Goal: Task Accomplishment & Management: Complete application form

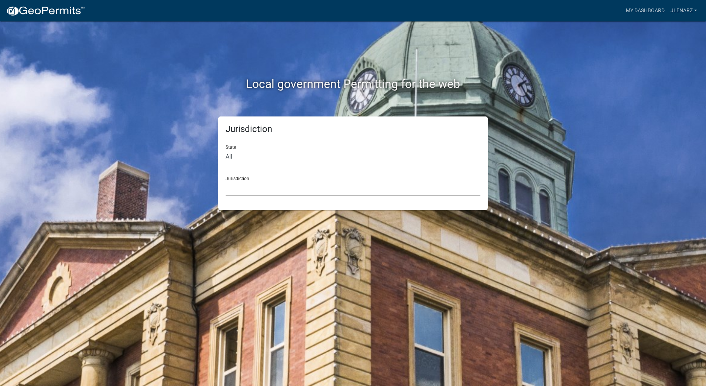
click at [284, 183] on select "Custer County, Colorado Carroll County, Georgia Cook County, Georgia Crawford C…" at bounding box center [353, 188] width 255 height 15
click at [254, 189] on select "Custer County, Colorado Carroll County, Georgia Cook County, Georgia Crawford C…" at bounding box center [353, 188] width 255 height 15
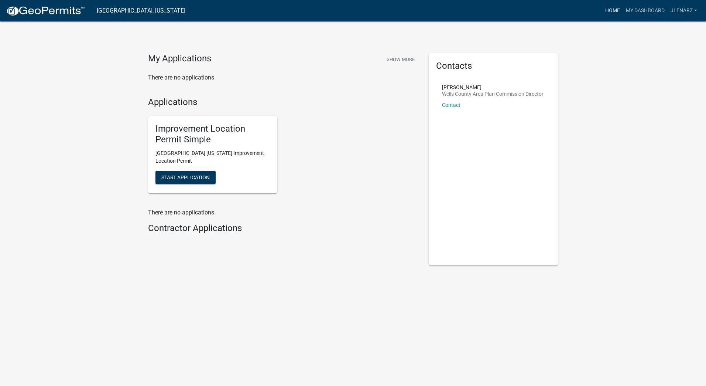
click at [615, 9] on link "Home" at bounding box center [612, 11] width 21 height 14
click at [645, 9] on link "My Dashboard" at bounding box center [645, 11] width 45 height 14
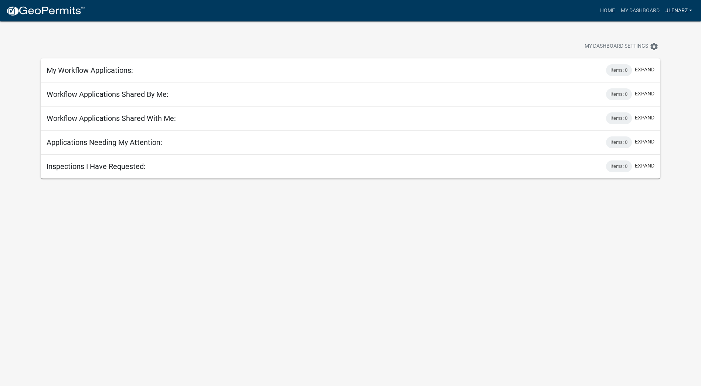
click at [690, 8] on link "jlenarz" at bounding box center [678, 11] width 33 height 14
click at [691, 8] on link "jlenarz" at bounding box center [678, 11] width 33 height 14
click at [650, 47] on icon "settings" at bounding box center [653, 46] width 9 height 9
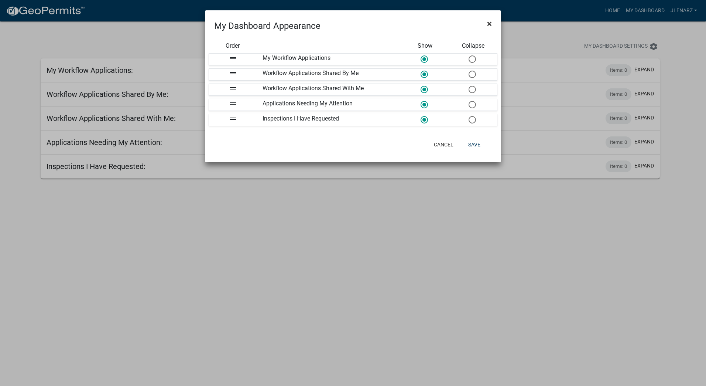
click at [494, 24] on button "×" at bounding box center [489, 23] width 17 height 21
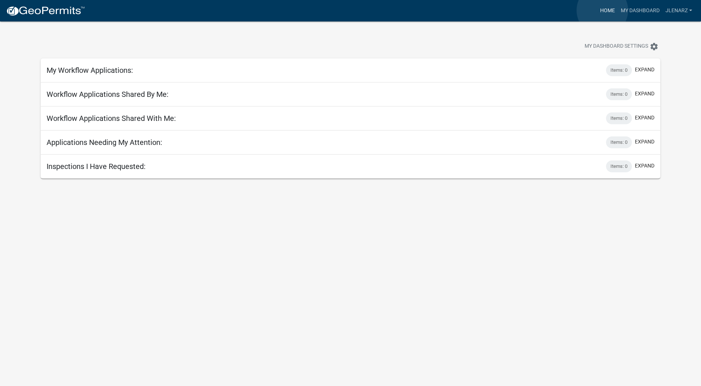
click at [602, 10] on link "Home" at bounding box center [607, 11] width 21 height 14
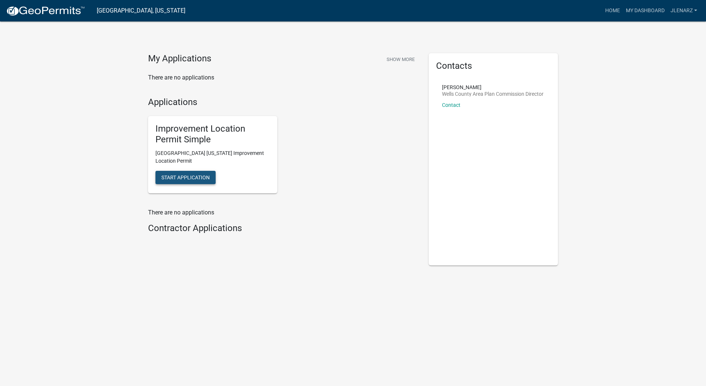
click at [181, 179] on span "Start Application" at bounding box center [185, 177] width 48 height 6
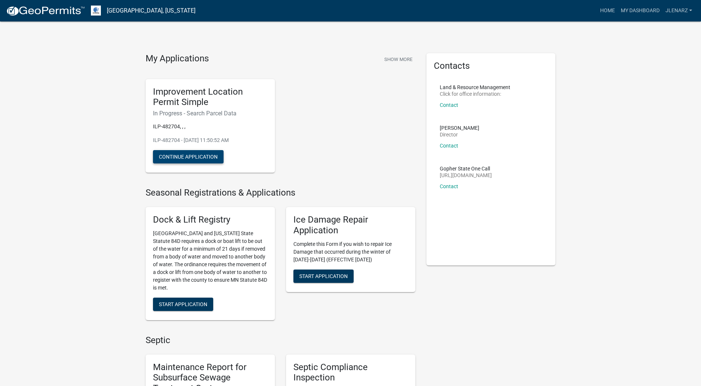
click at [187, 157] on button "Continue Application" at bounding box center [188, 156] width 71 height 13
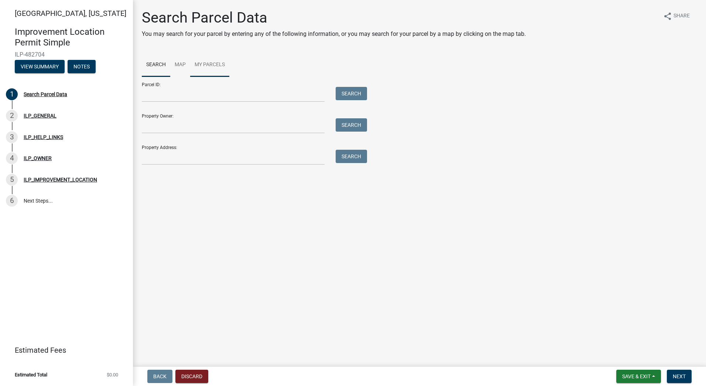
click at [211, 64] on link "My Parcels" at bounding box center [209, 65] width 39 height 24
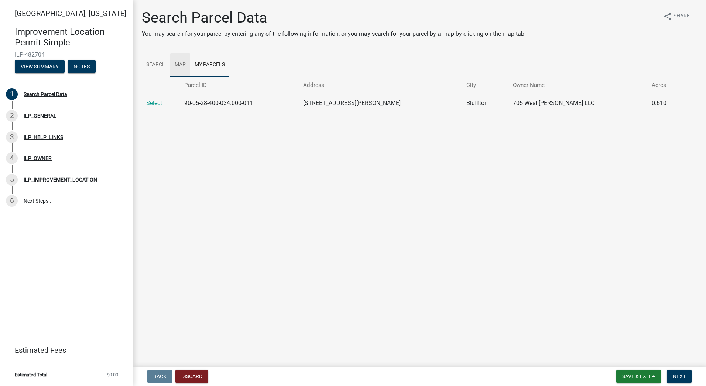
click at [179, 65] on link "Map" at bounding box center [180, 65] width 20 height 24
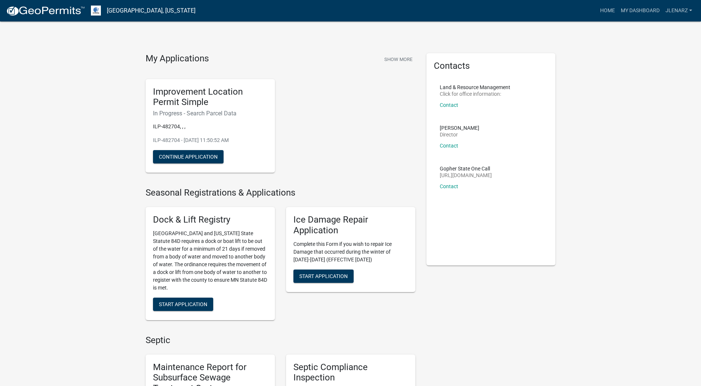
click at [94, 11] on img at bounding box center [96, 11] width 10 height 10
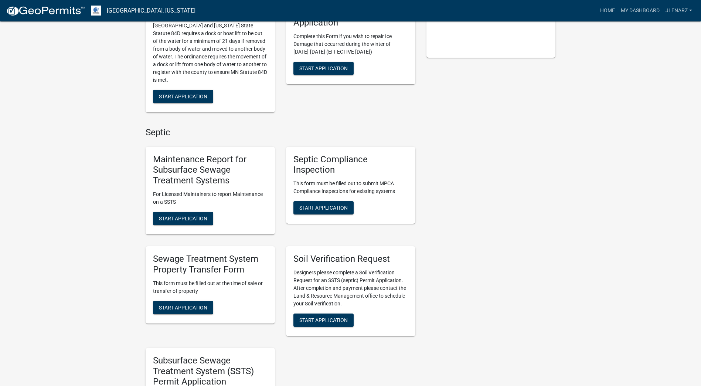
scroll to position [222, 0]
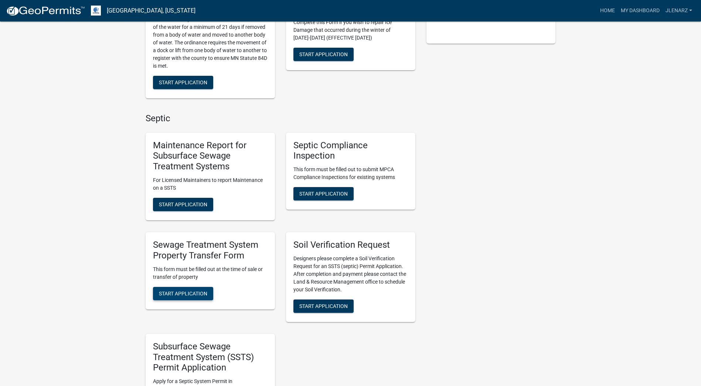
click at [180, 292] on span "Start Application" at bounding box center [183, 293] width 48 height 6
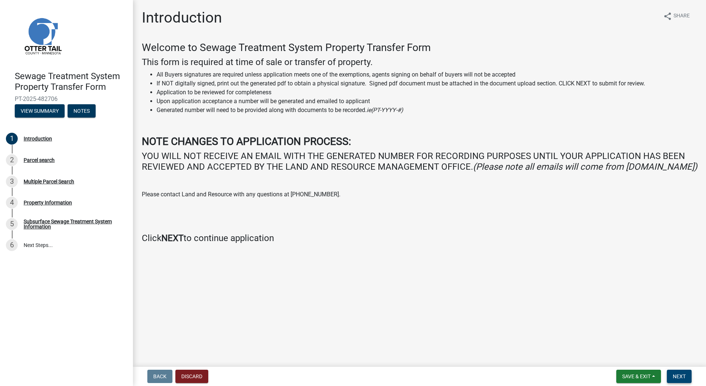
click at [680, 374] on span "Next" at bounding box center [679, 376] width 13 height 6
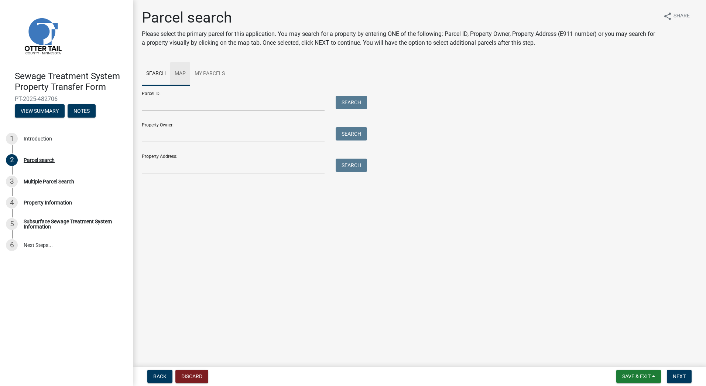
click at [182, 72] on link "Map" at bounding box center [180, 74] width 20 height 24
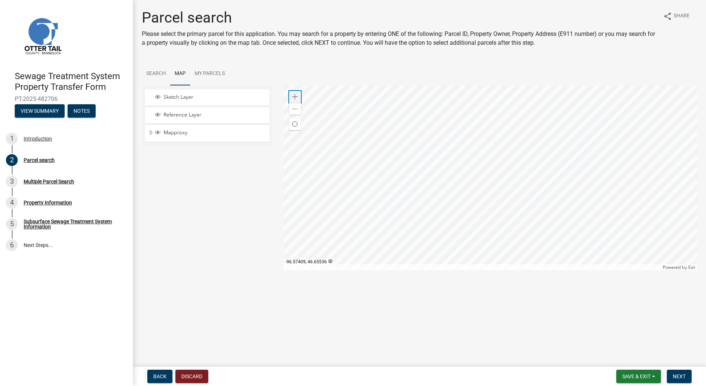
click at [293, 96] on span at bounding box center [295, 97] width 6 height 6
click at [503, 95] on div at bounding box center [491, 177] width 414 height 185
click at [503, 219] on div at bounding box center [491, 177] width 414 height 185
click at [292, 94] on span at bounding box center [295, 97] width 6 height 6
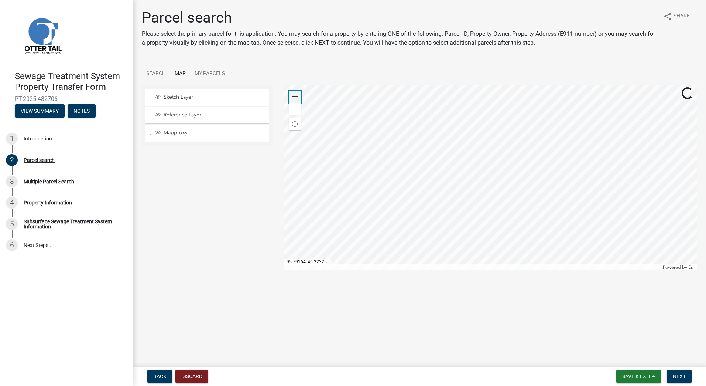
click at [292, 93] on div "Zoom in" at bounding box center [295, 97] width 12 height 12
click at [452, 118] on div at bounding box center [491, 177] width 414 height 185
click at [469, 141] on div at bounding box center [491, 177] width 414 height 185
click at [512, 219] on div at bounding box center [491, 177] width 414 height 185
click at [292, 95] on div "Zoom in" at bounding box center [295, 97] width 12 height 12
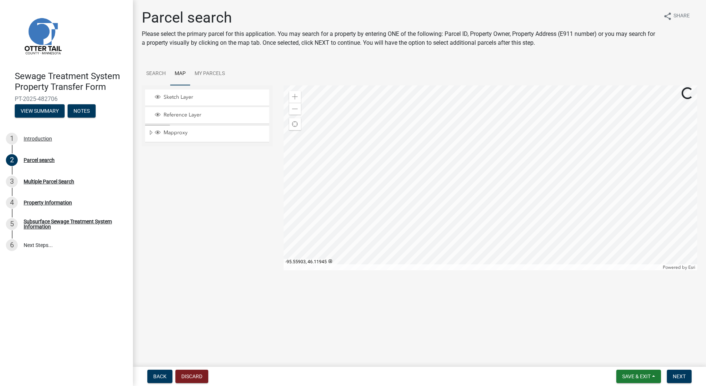
click at [447, 187] on div at bounding box center [491, 177] width 414 height 185
click at [467, 204] on div at bounding box center [491, 177] width 414 height 185
click at [410, 168] on div at bounding box center [491, 177] width 414 height 185
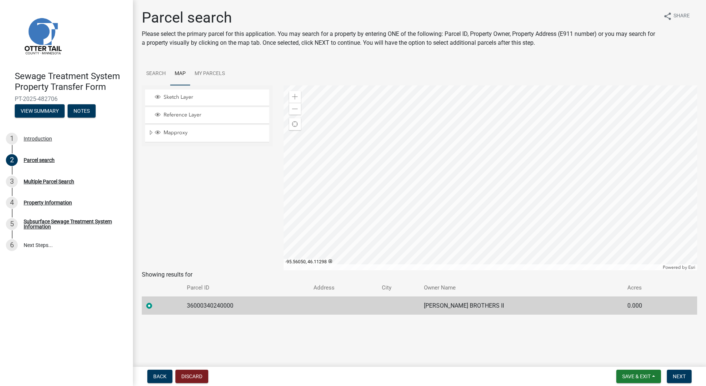
click at [449, 212] on div at bounding box center [491, 177] width 414 height 185
click at [680, 376] on span "Next" at bounding box center [679, 376] width 13 height 6
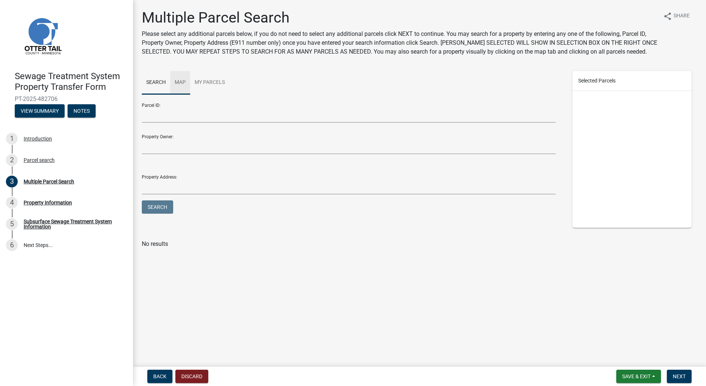
click at [182, 82] on link "Map" at bounding box center [180, 83] width 20 height 24
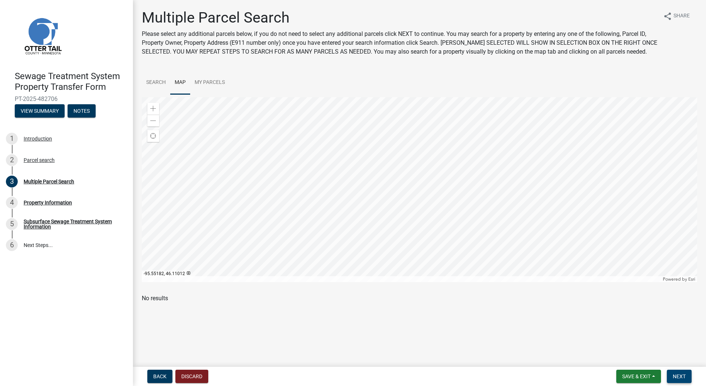
click at [680, 378] on span "Next" at bounding box center [679, 376] width 13 height 6
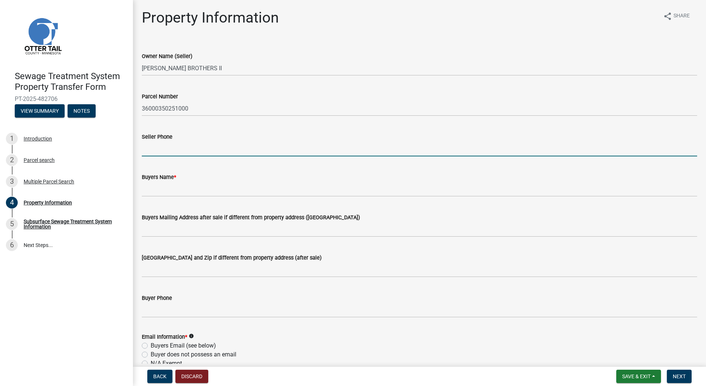
click at [200, 149] on input "Seller Phone" at bounding box center [420, 148] width 556 height 15
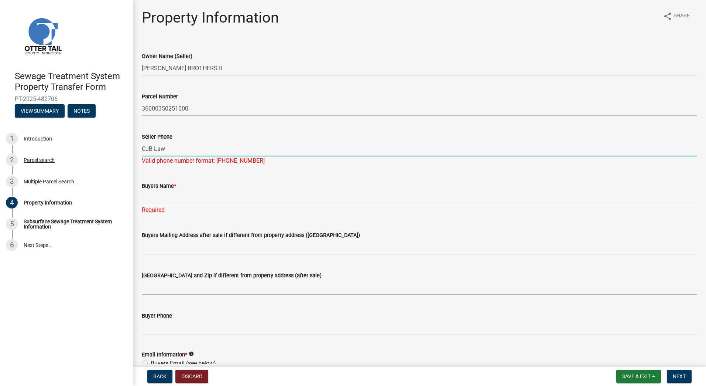
drag, startPoint x: 169, startPoint y: 147, endPoint x: 146, endPoint y: 148, distance: 22.9
click at [146, 147] on input "CJB Law" at bounding box center [420, 148] width 556 height 15
type input "C"
type input "[PHONE_NUMBER]"
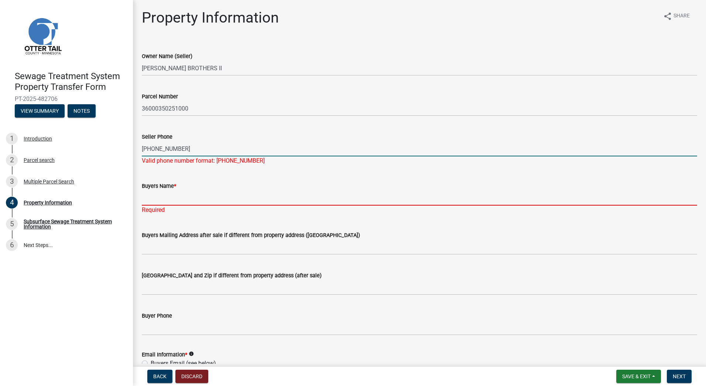
click at [192, 199] on div "Buyers Name * Required" at bounding box center [420, 192] width 556 height 43
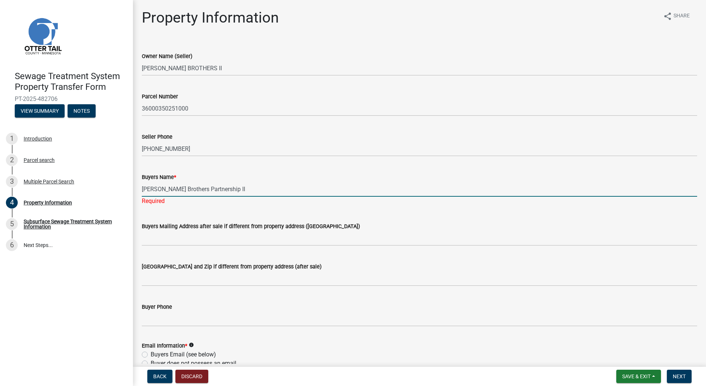
type input "[PERSON_NAME] Brothers Partnership II"
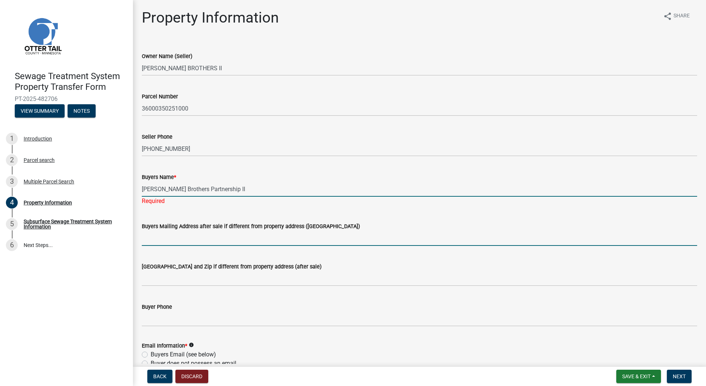
click at [203, 238] on wm-data-entity-input "Buyers Mailing Address after sale if different from property address ([GEOGRAPH…" at bounding box center [420, 231] width 556 height 40
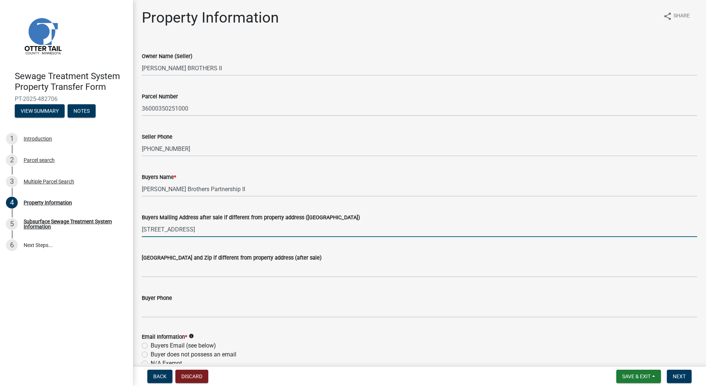
type input "[STREET_ADDRESS]"
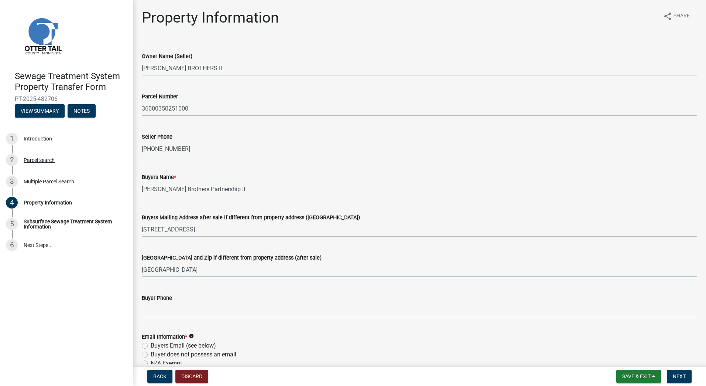
type input "[GEOGRAPHIC_DATA]"
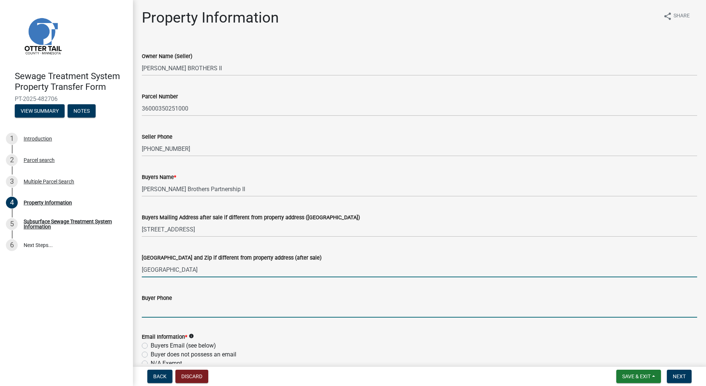
click at [201, 311] on input "Buyer Phone" at bounding box center [420, 309] width 556 height 15
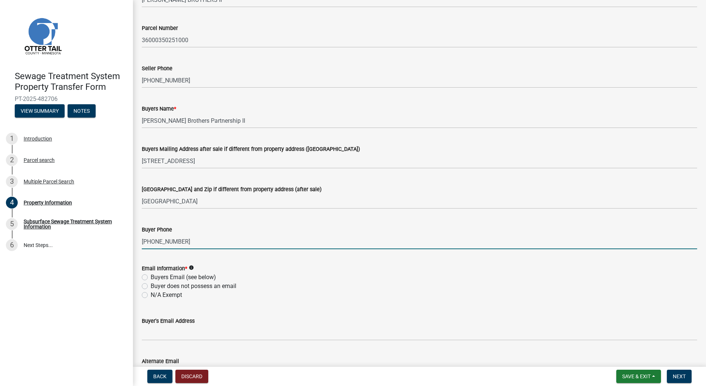
scroll to position [74, 0]
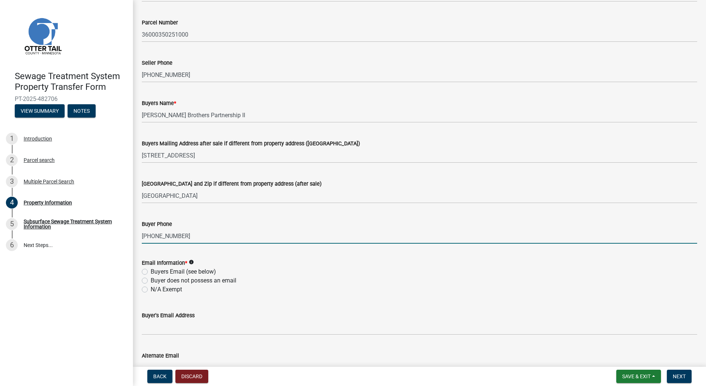
type input "[PHONE_NUMBER]"
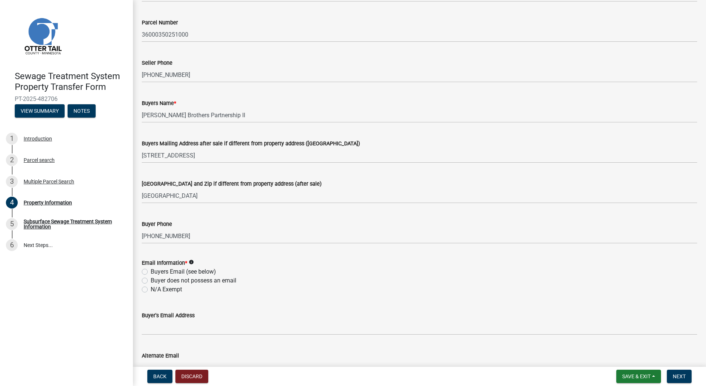
click at [151, 271] on label "Buyers Email (see below)" at bounding box center [183, 271] width 65 height 9
click at [151, 271] on input "Buyers Email (see below)" at bounding box center [153, 269] width 5 height 5
radio input "true"
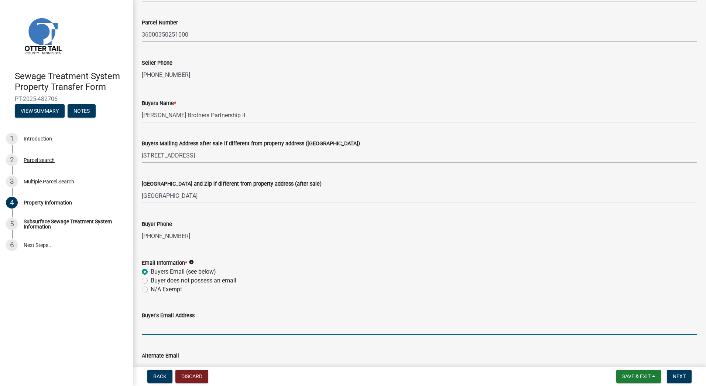
click at [163, 326] on input "Buyer's Email Address" at bounding box center [420, 327] width 556 height 15
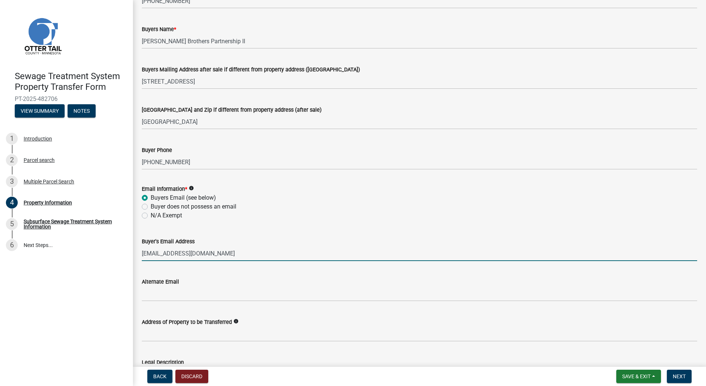
scroll to position [222, 0]
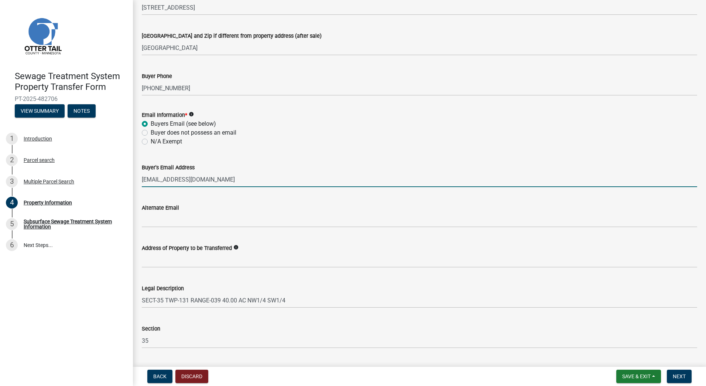
type input "[EMAIL_ADDRESS][DOMAIN_NAME]"
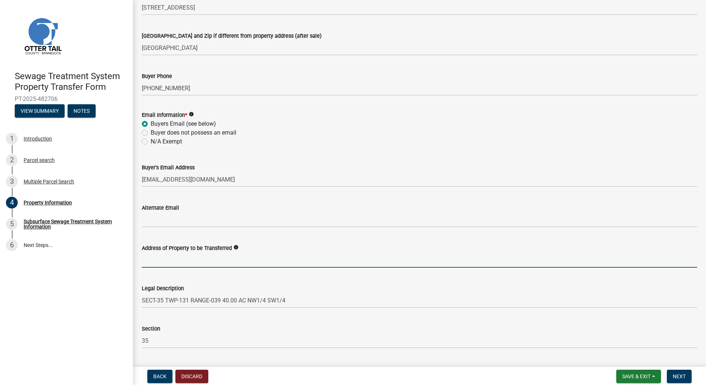
click at [254, 263] on input "Address of Property to be Transferred" at bounding box center [420, 259] width 556 height 15
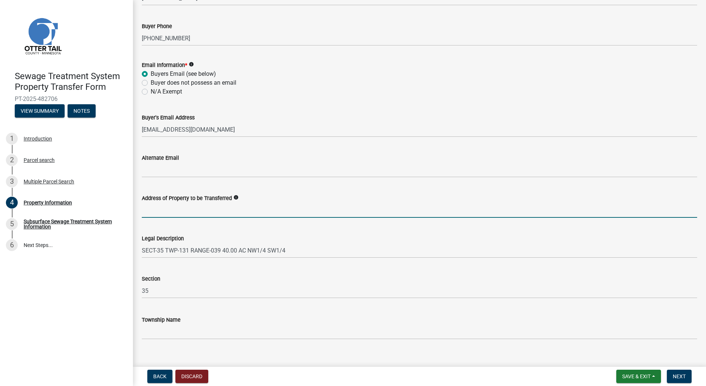
scroll to position [282, 0]
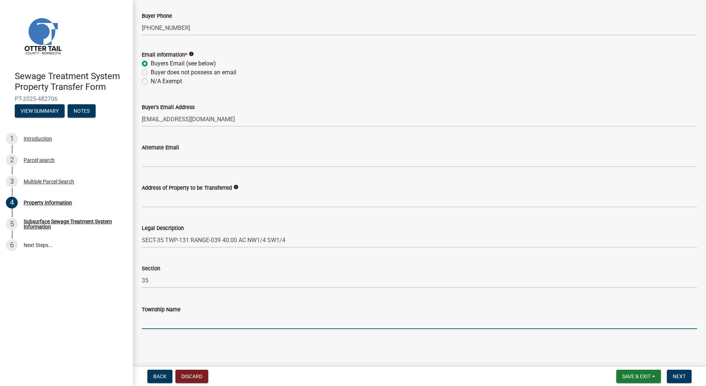
click at [262, 321] on input "Township Name" at bounding box center [420, 321] width 556 height 15
type input "Leaf Mountain"
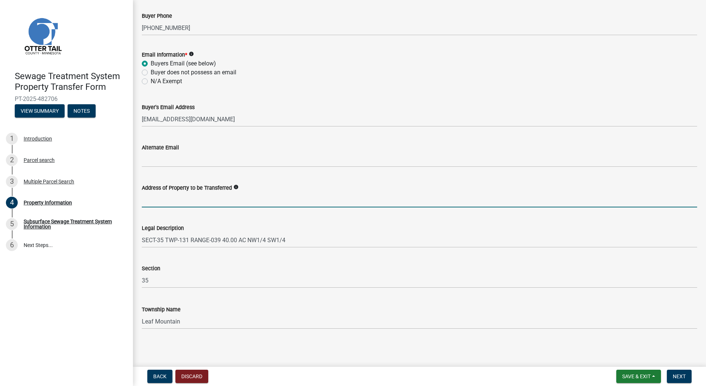
click at [254, 202] on input "Address of Property to be Transferred" at bounding box center [420, 199] width 556 height 15
type input "n/a"
click at [685, 376] on span "Next" at bounding box center [679, 376] width 13 height 6
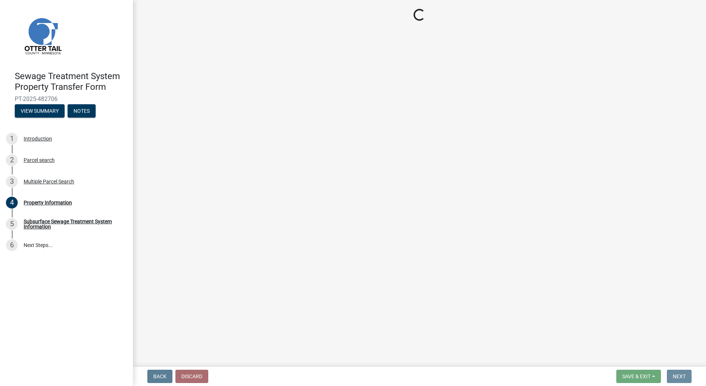
scroll to position [0, 0]
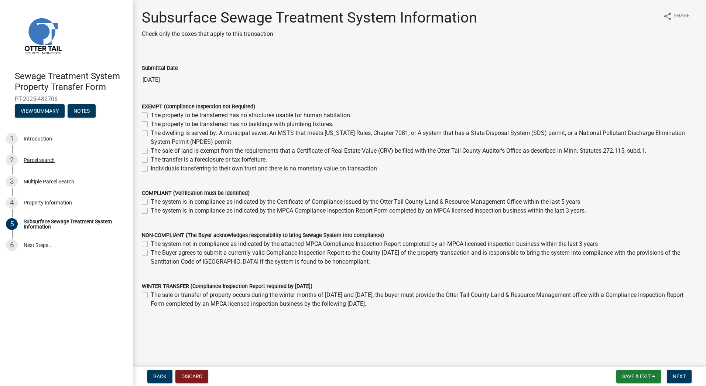
click at [151, 113] on label "The property to be transferred has no structures usable for human habitation." at bounding box center [251, 115] width 201 height 9
click at [151, 113] on input "The property to be transferred has no structures usable for human habitation." at bounding box center [153, 113] width 5 height 5
checkbox input "true"
checkbox input "false"
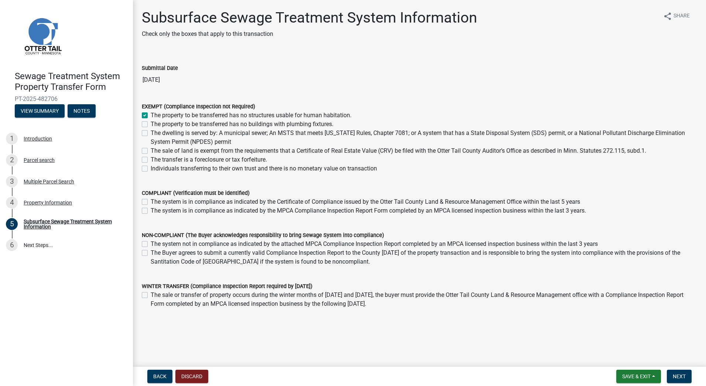
checkbox input "false"
click at [151, 124] on label "The property to be transferred has no buildings with plumbing fixtures." at bounding box center [242, 124] width 183 height 9
click at [151, 124] on input "The property to be transferred has no buildings with plumbing fixtures." at bounding box center [153, 122] width 5 height 5
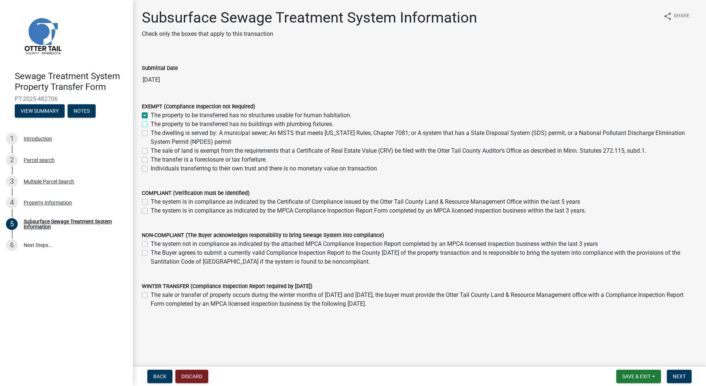
checkbox input "true"
checkbox input "false"
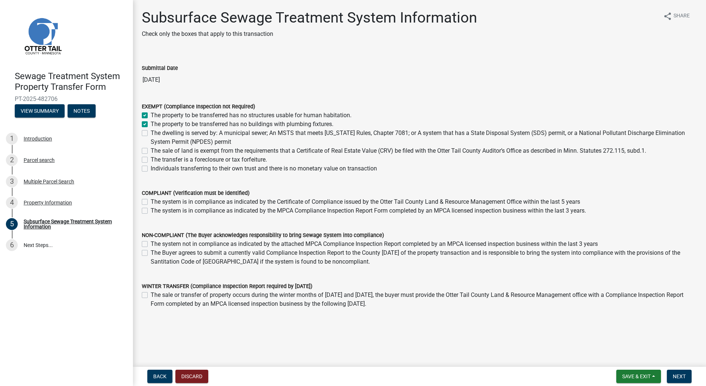
checkbox input "false"
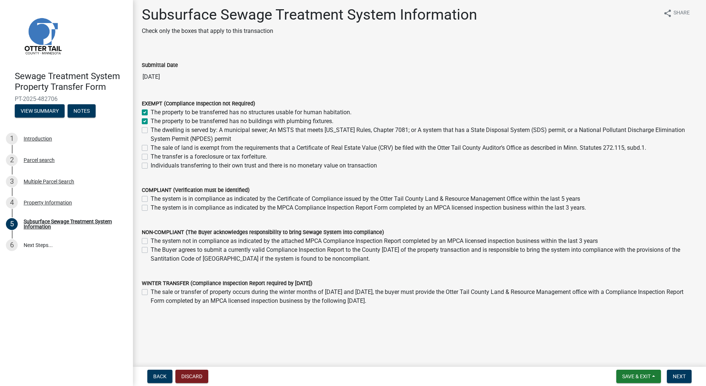
scroll to position [4, 0]
drag, startPoint x: 683, startPoint y: 376, endPoint x: 633, endPoint y: 371, distance: 50.9
click at [683, 376] on span "Next" at bounding box center [679, 376] width 13 height 6
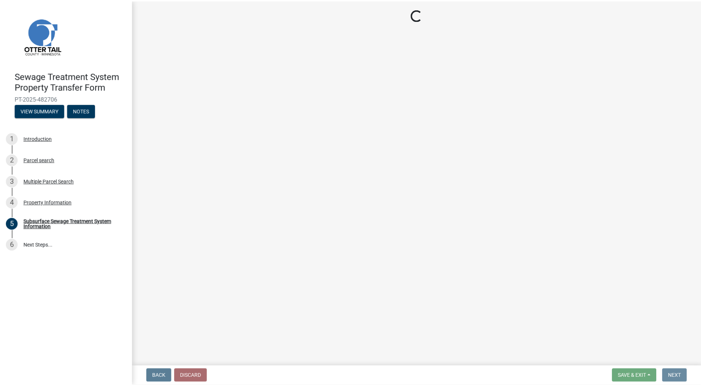
scroll to position [0, 0]
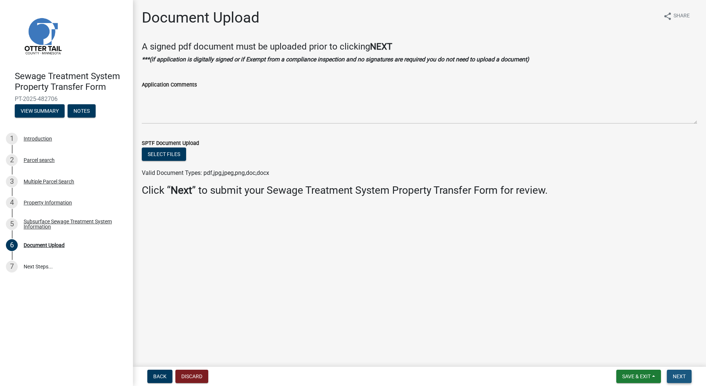
click at [682, 379] on button "Next" at bounding box center [679, 375] width 25 height 13
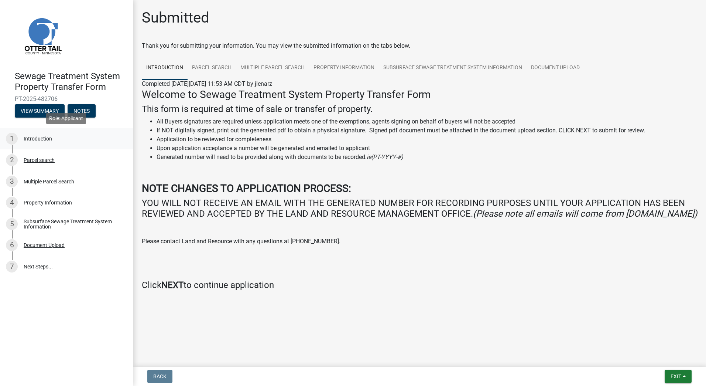
click at [40, 138] on div "Introduction" at bounding box center [38, 138] width 28 height 5
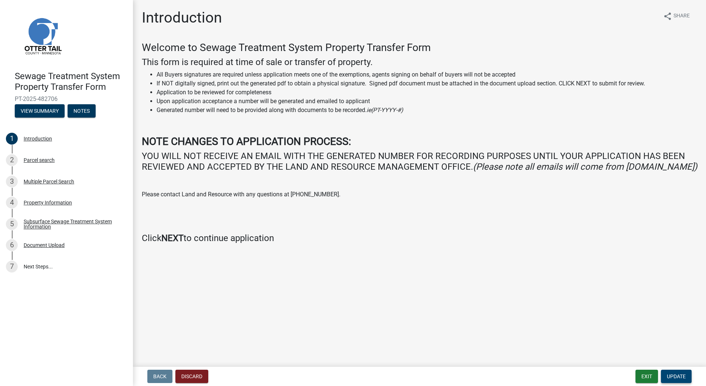
drag, startPoint x: 679, startPoint y: 374, endPoint x: 660, endPoint y: 369, distance: 19.0
click at [679, 374] on span "Update" at bounding box center [676, 376] width 19 height 6
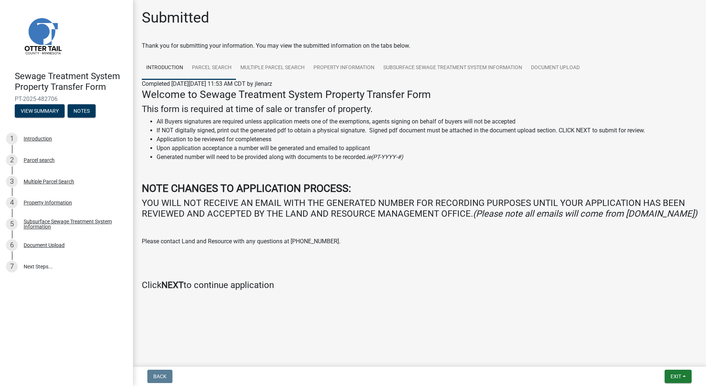
click at [211, 66] on link "Parcel search" at bounding box center [212, 68] width 48 height 24
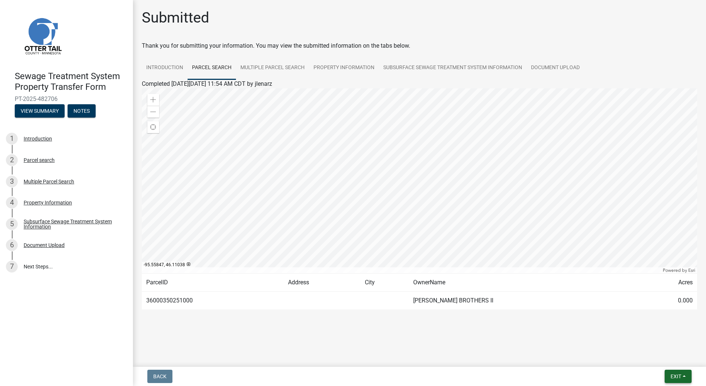
click at [672, 374] on span "Exit" at bounding box center [676, 376] width 11 height 6
drag, startPoint x: 659, startPoint y: 356, endPoint x: 605, endPoint y: 361, distance: 53.8
click at [658, 356] on button "Save & Exit" at bounding box center [662, 357] width 59 height 18
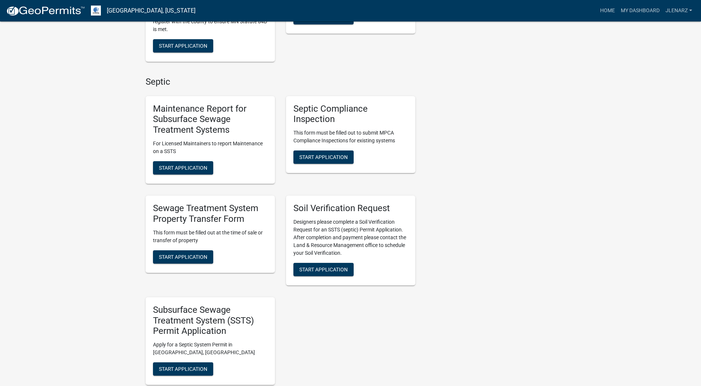
scroll to position [259, 0]
click at [183, 257] on span "Start Application" at bounding box center [183, 256] width 48 height 6
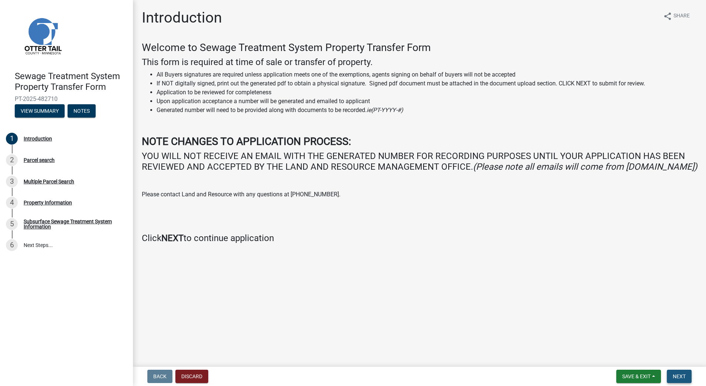
click at [677, 377] on span "Next" at bounding box center [679, 376] width 13 height 6
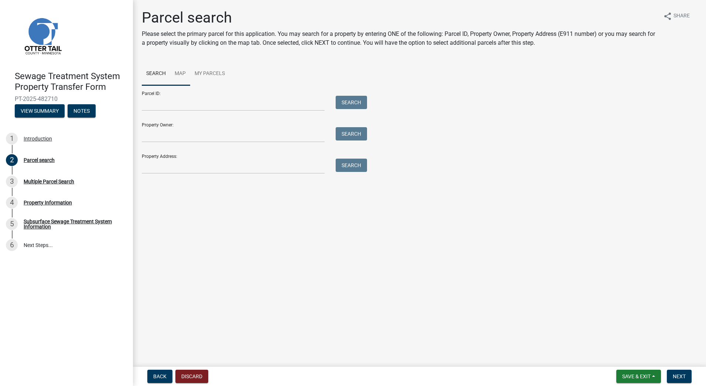
click at [175, 72] on link "Map" at bounding box center [180, 74] width 20 height 24
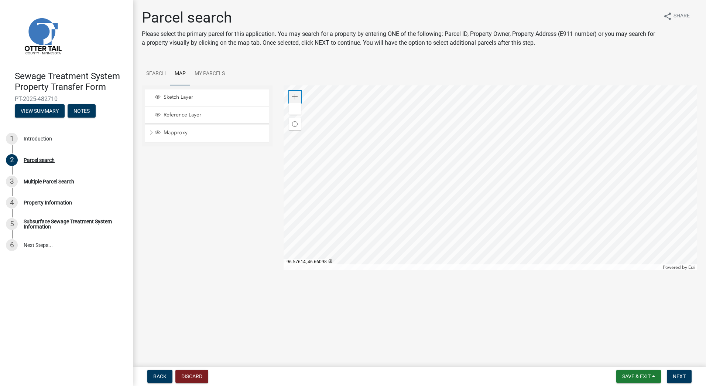
click at [297, 95] on span at bounding box center [295, 97] width 6 height 6
click at [295, 94] on span at bounding box center [295, 97] width 6 height 6
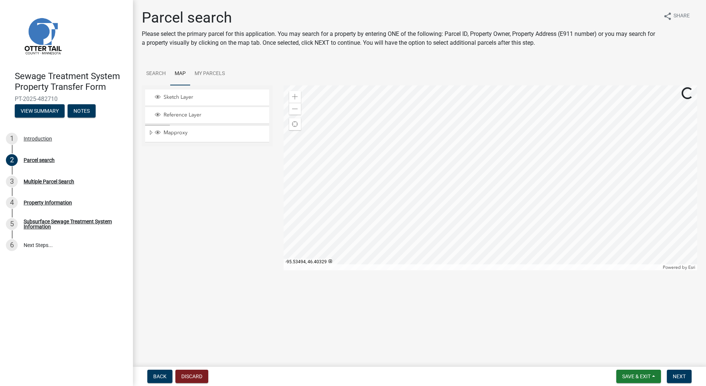
click at [426, 96] on div at bounding box center [491, 177] width 414 height 185
click at [478, 140] on div at bounding box center [491, 177] width 414 height 185
click at [491, 153] on div at bounding box center [491, 177] width 414 height 185
click at [491, 133] on div at bounding box center [491, 177] width 414 height 185
click at [504, 218] on div at bounding box center [491, 177] width 414 height 185
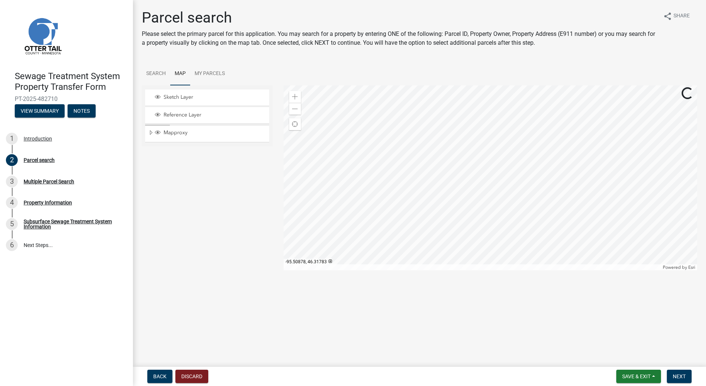
click at [490, 222] on div at bounding box center [491, 177] width 414 height 185
click at [463, 167] on div at bounding box center [491, 177] width 414 height 185
click at [482, 162] on div at bounding box center [491, 177] width 414 height 185
click at [460, 113] on div at bounding box center [491, 177] width 414 height 185
click at [460, 158] on div at bounding box center [491, 177] width 414 height 185
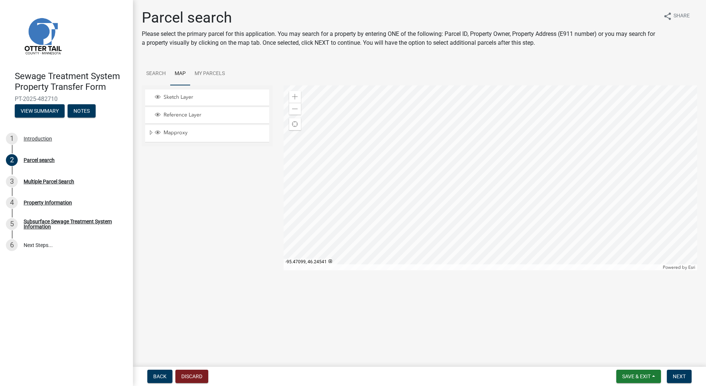
click at [516, 158] on div at bounding box center [491, 177] width 414 height 185
click at [523, 188] on div at bounding box center [491, 177] width 414 height 185
click at [500, 157] on div at bounding box center [491, 177] width 414 height 185
click at [493, 142] on div at bounding box center [491, 177] width 414 height 185
click at [544, 159] on div at bounding box center [491, 177] width 414 height 185
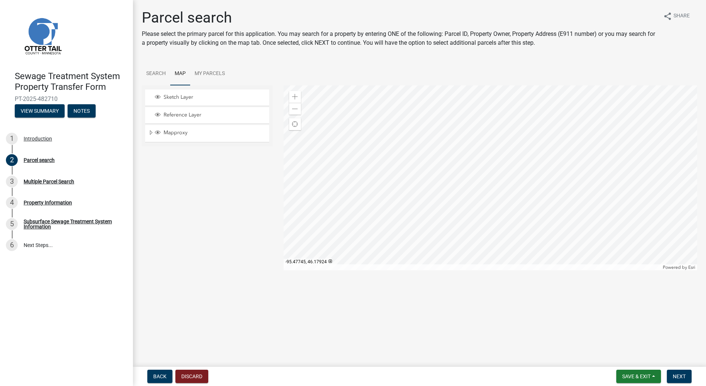
click at [511, 160] on div at bounding box center [491, 177] width 414 height 185
click at [292, 109] on span at bounding box center [295, 109] width 6 height 6
click at [585, 171] on div at bounding box center [491, 177] width 414 height 185
click at [568, 150] on div at bounding box center [491, 177] width 414 height 185
click at [556, 165] on div at bounding box center [491, 177] width 414 height 185
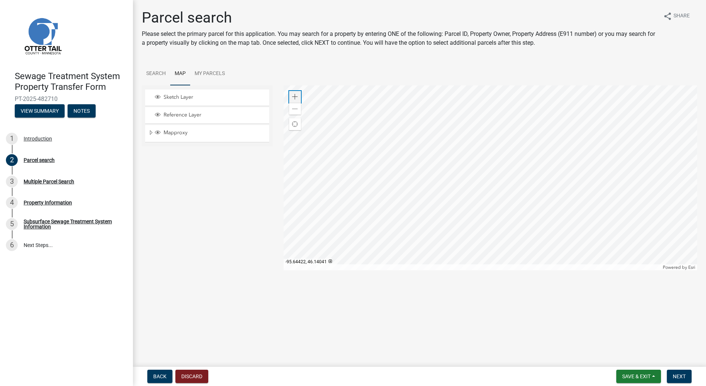
click at [298, 96] on div "Zoom in" at bounding box center [295, 97] width 12 height 12
click at [440, 110] on div at bounding box center [491, 177] width 414 height 185
click at [539, 199] on div at bounding box center [491, 177] width 414 height 185
click at [426, 129] on div at bounding box center [491, 177] width 414 height 185
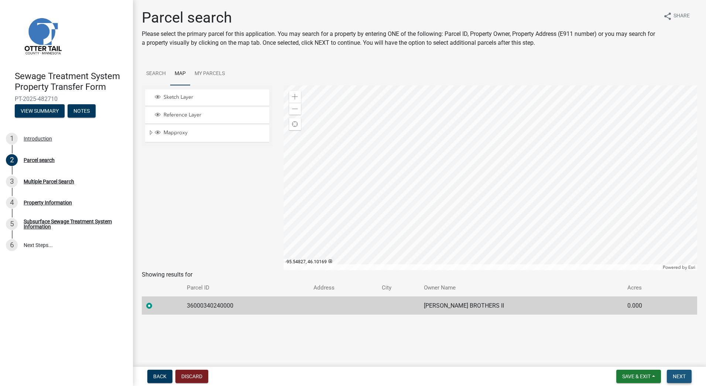
click at [680, 376] on span "Next" at bounding box center [679, 376] width 13 height 6
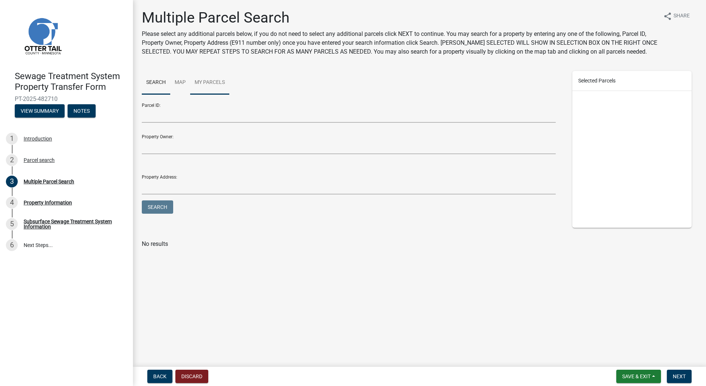
click at [215, 84] on link "My Parcels" at bounding box center [209, 83] width 39 height 24
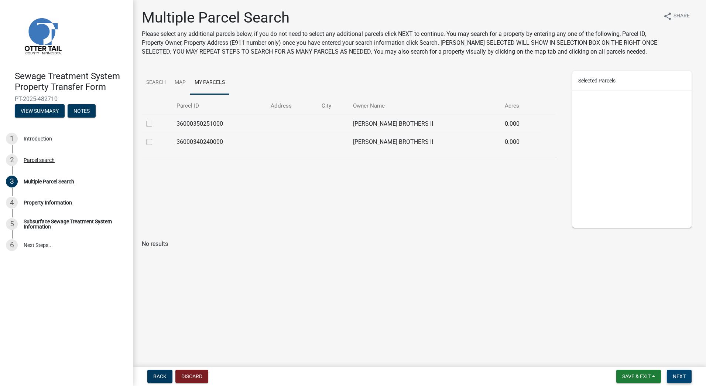
click at [683, 375] on span "Next" at bounding box center [679, 376] width 13 height 6
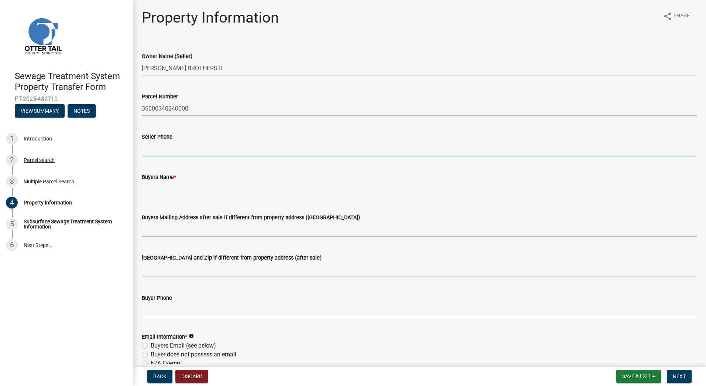
click at [198, 153] on input "Seller Phone" at bounding box center [420, 148] width 556 height 15
type input "[PHONE_NUMBER]"
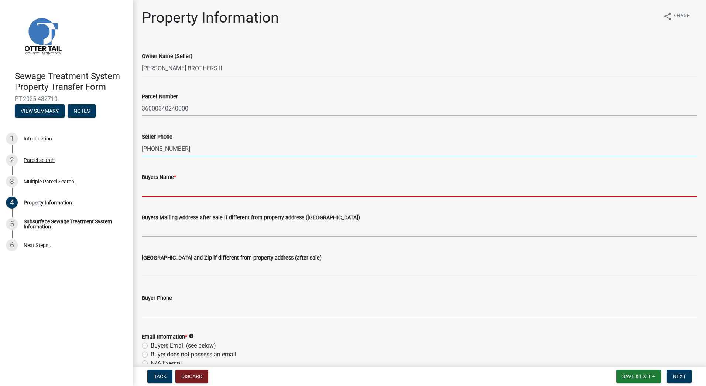
click at [194, 188] on input "Buyers Name *" at bounding box center [420, 188] width 556 height 15
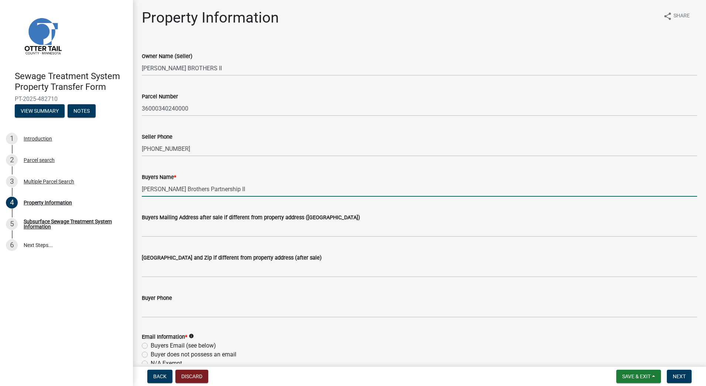
type input "[PERSON_NAME] Brothers Partnership II"
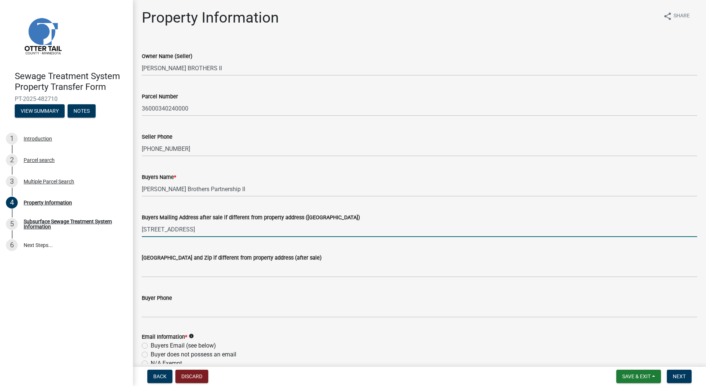
type input "[STREET_ADDRESS]"
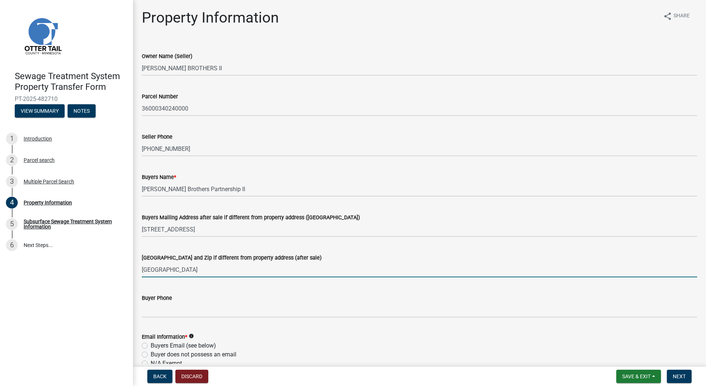
type input "[GEOGRAPHIC_DATA]"
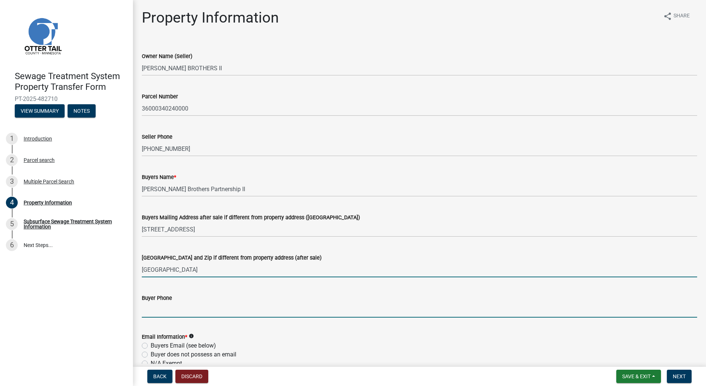
click at [198, 308] on input "Buyer Phone" at bounding box center [420, 309] width 556 height 15
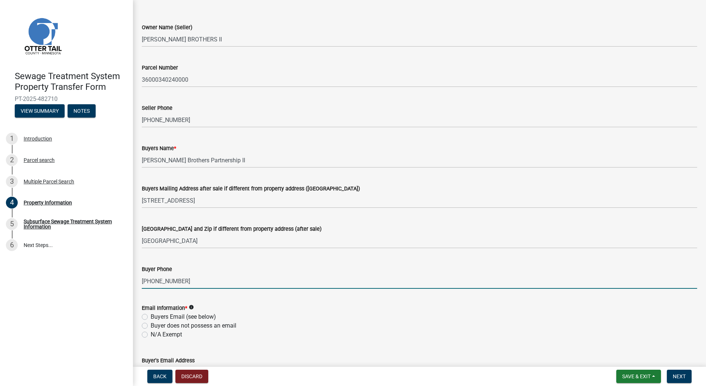
scroll to position [74, 0]
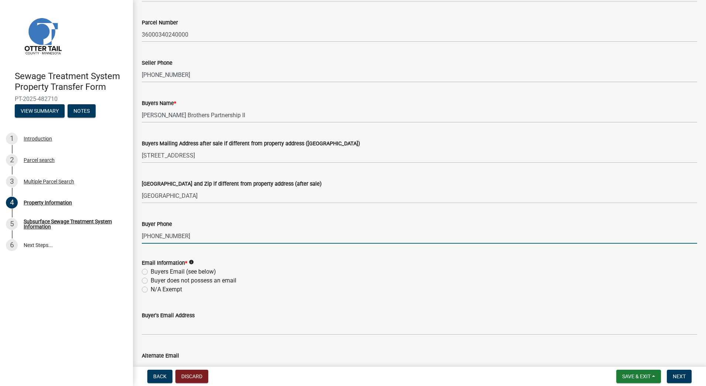
type input "[PHONE_NUMBER]"
click at [151, 272] on label "Buyers Email (see below)" at bounding box center [183, 271] width 65 height 9
click at [151, 272] on input "Buyers Email (see below)" at bounding box center [153, 269] width 5 height 5
radio input "true"
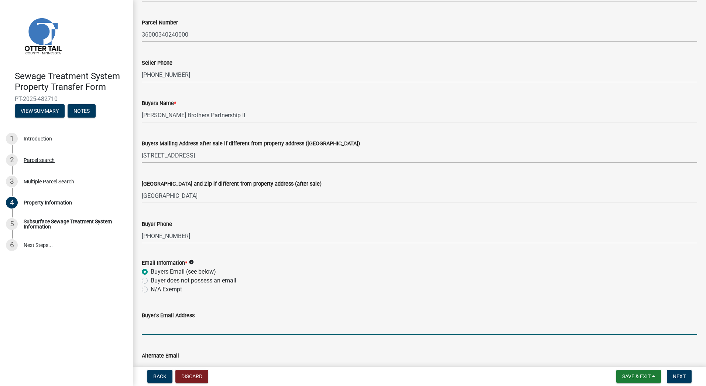
click at [179, 323] on input "Buyer's Email Address" at bounding box center [420, 327] width 556 height 15
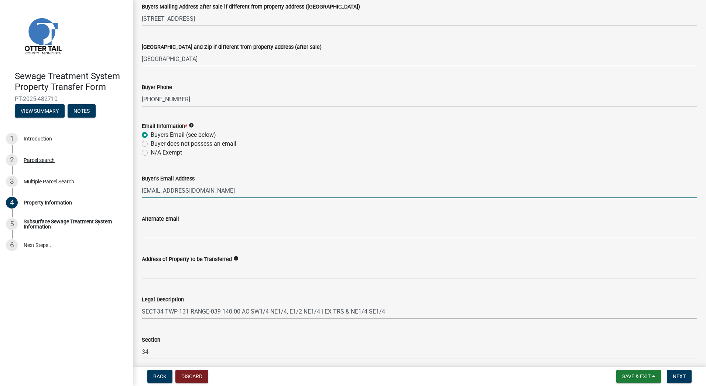
scroll to position [282, 0]
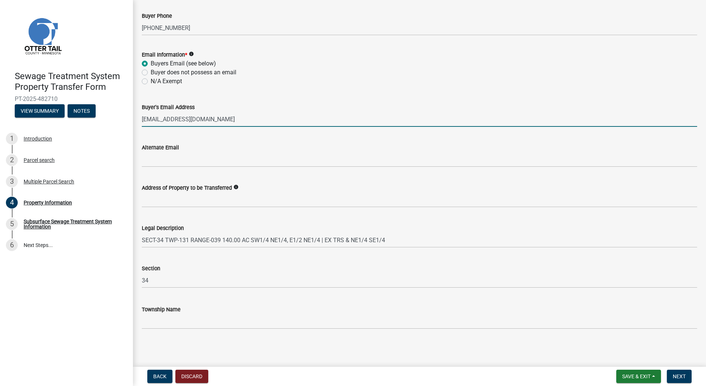
type input "[EMAIL_ADDRESS][DOMAIN_NAME]"
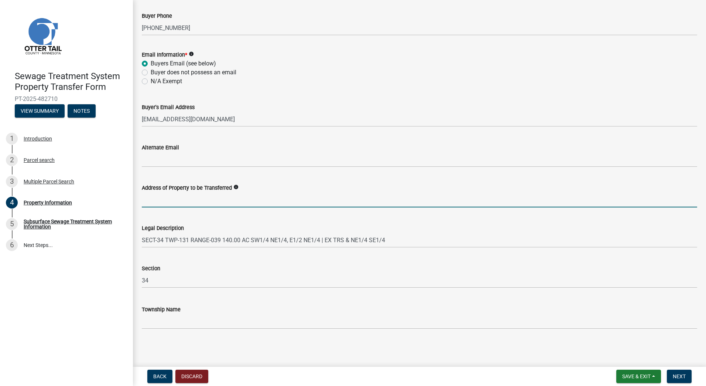
click at [238, 198] on input "Address of Property to be Transferred" at bounding box center [420, 199] width 556 height 15
type input "n/a"
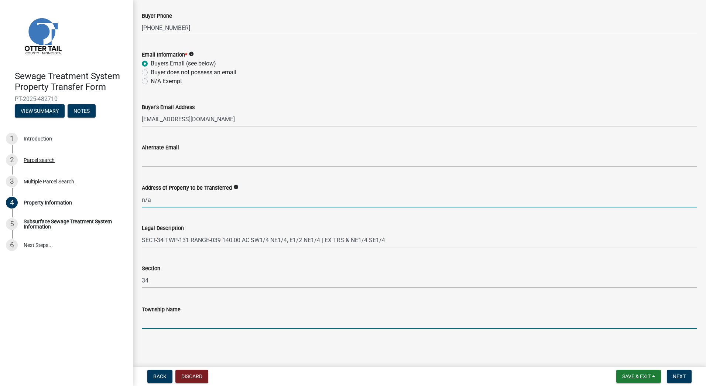
click at [232, 320] on input "Township Name" at bounding box center [420, 321] width 556 height 15
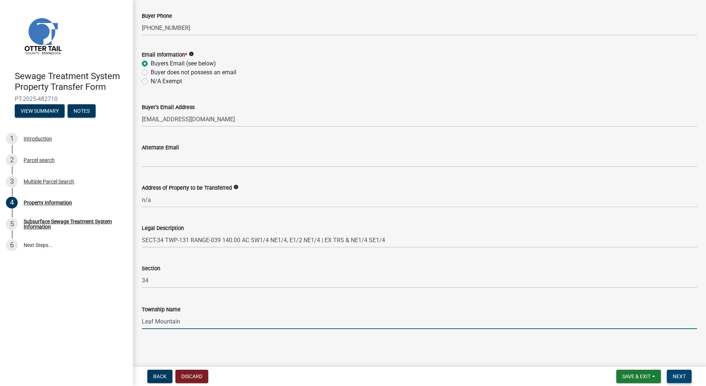
type input "Leaf Mountain"
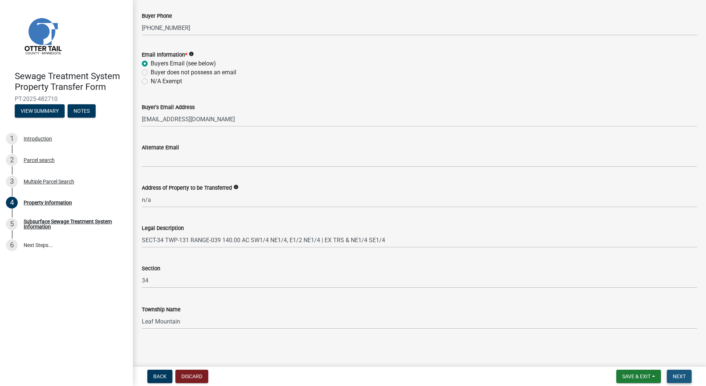
click at [678, 377] on span "Next" at bounding box center [679, 376] width 13 height 6
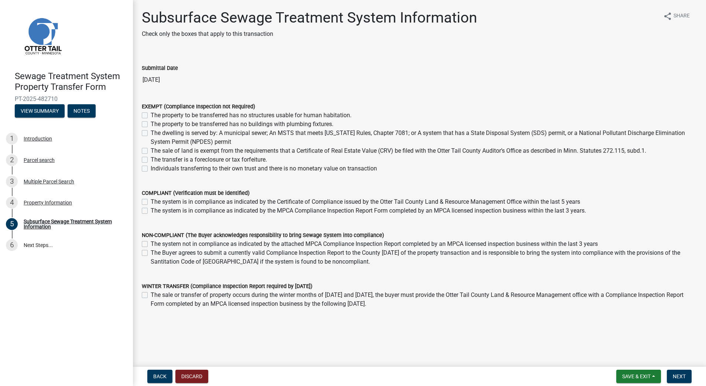
click at [151, 116] on label "The property to be transferred has no structures usable for human habitation." at bounding box center [251, 115] width 201 height 9
click at [151, 116] on input "The property to be transferred has no structures usable for human habitation." at bounding box center [153, 113] width 5 height 5
checkbox input "true"
checkbox input "false"
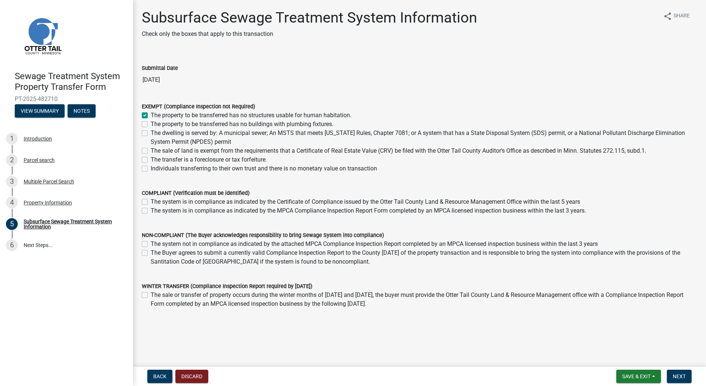
checkbox input "false"
drag, startPoint x: 144, startPoint y: 124, endPoint x: 184, endPoint y: 147, distance: 45.6
click at [151, 125] on label "The property to be transferred has no buildings with plumbing fixtures." at bounding box center [242, 124] width 183 height 9
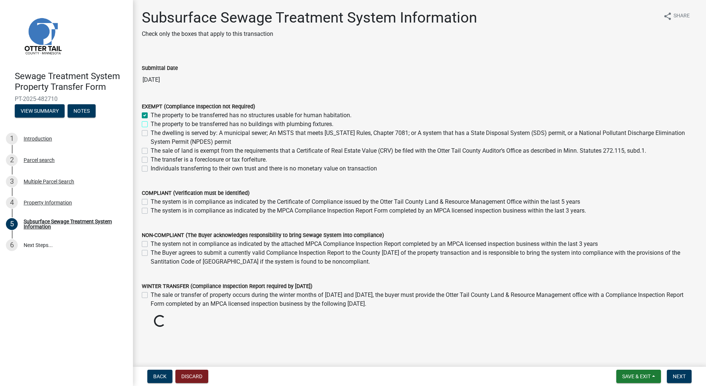
click at [151, 124] on input "The property to be transferred has no buildings with plumbing fixtures." at bounding box center [153, 122] width 5 height 5
checkbox input "true"
checkbox input "false"
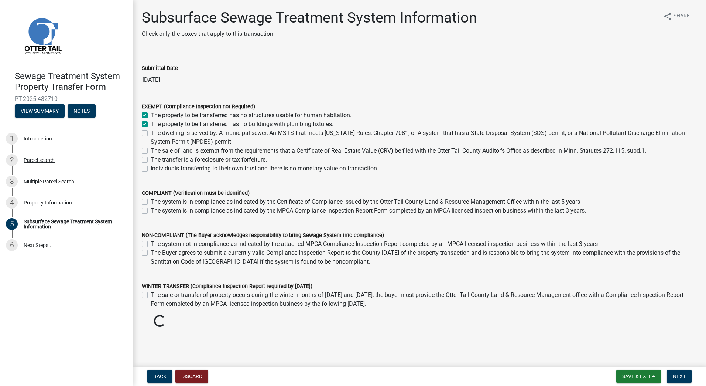
checkbox input "false"
click at [684, 376] on span "Next" at bounding box center [679, 376] width 13 height 6
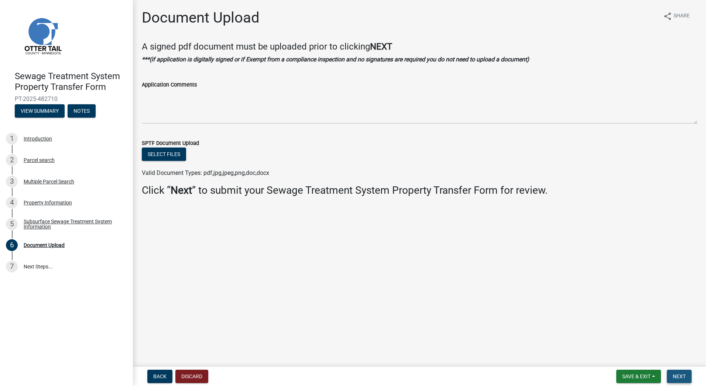
click at [679, 377] on span "Next" at bounding box center [679, 376] width 13 height 6
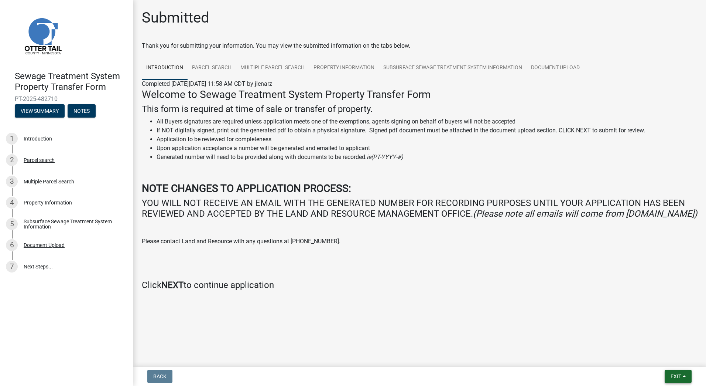
click at [675, 375] on span "Exit" at bounding box center [676, 376] width 11 height 6
drag, startPoint x: 656, startPoint y: 358, endPoint x: 622, endPoint y: 353, distance: 34.0
click at [653, 357] on button "Save & Exit" at bounding box center [662, 357] width 59 height 18
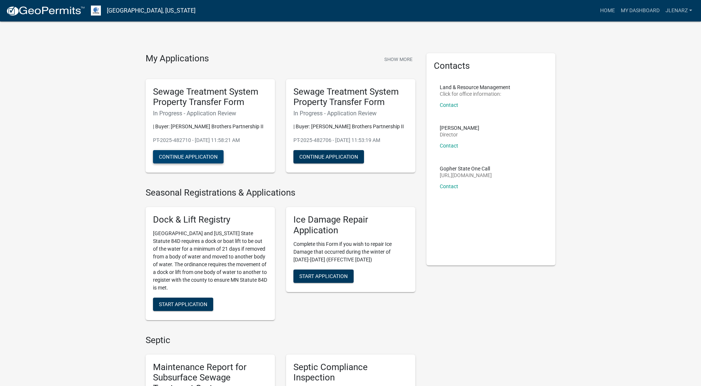
click at [190, 159] on button "Continue Application" at bounding box center [188, 156] width 71 height 13
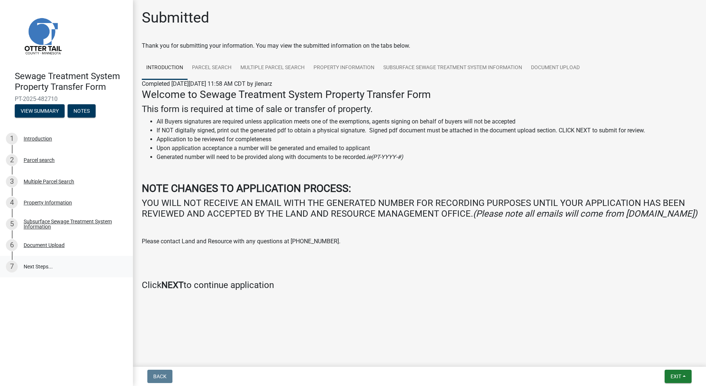
click at [44, 266] on link "7 Next Steps..." at bounding box center [66, 266] width 133 height 21
drag, startPoint x: 547, startPoint y: 67, endPoint x: 542, endPoint y: 73, distance: 7.9
click at [547, 67] on link "Document Upload" at bounding box center [556, 68] width 58 height 24
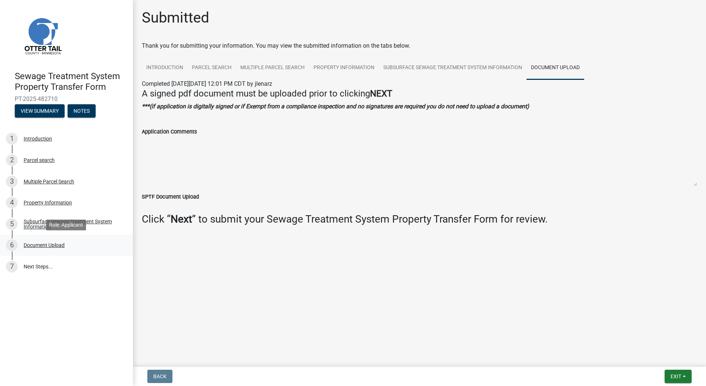
click at [56, 244] on div "Document Upload" at bounding box center [44, 244] width 41 height 5
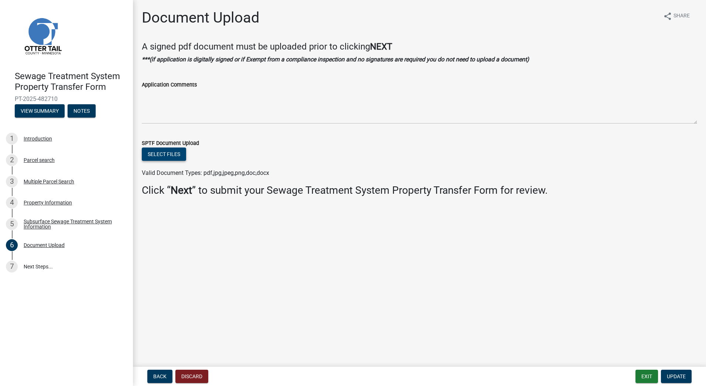
click at [177, 157] on button "Select files" at bounding box center [164, 153] width 44 height 13
click at [165, 372] on button "Back" at bounding box center [159, 375] width 25 height 13
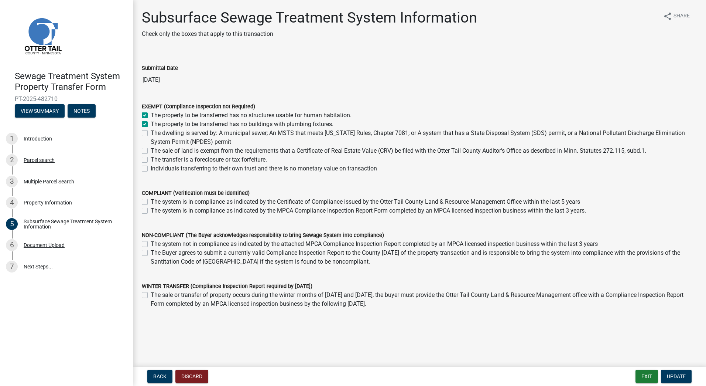
drag, startPoint x: 145, startPoint y: 124, endPoint x: 148, endPoint y: 125, distance: 4.0
click at [151, 124] on label "The property to be transferred has no buildings with plumbing fixtures." at bounding box center [242, 124] width 183 height 9
click at [151, 124] on input "The property to be transferred has no buildings with plumbing fixtures." at bounding box center [153, 122] width 5 height 5
checkbox input "false"
checkbox input "true"
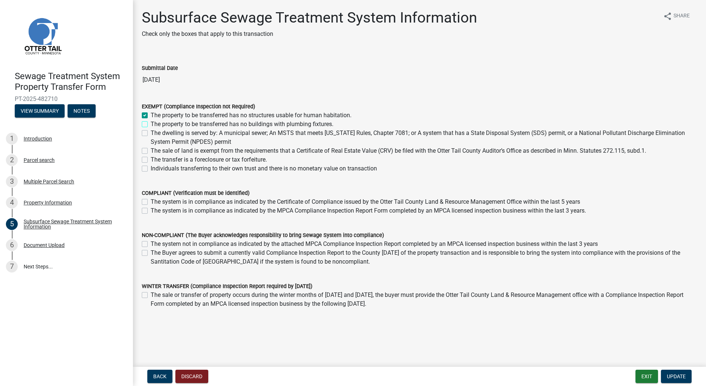
checkbox input "false"
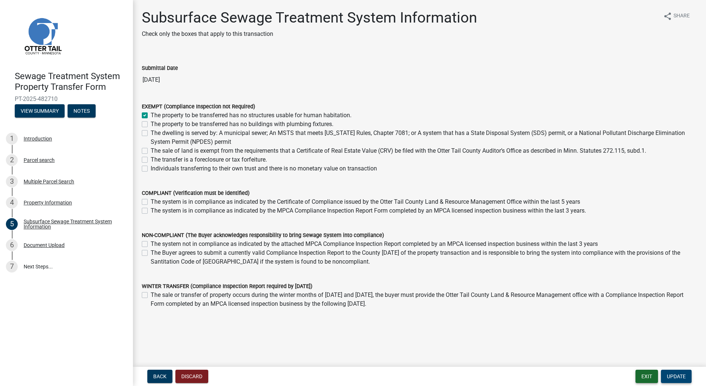
drag, startPoint x: 680, startPoint y: 377, endPoint x: 636, endPoint y: 371, distance: 44.8
click at [680, 377] on span "Update" at bounding box center [676, 376] width 19 height 6
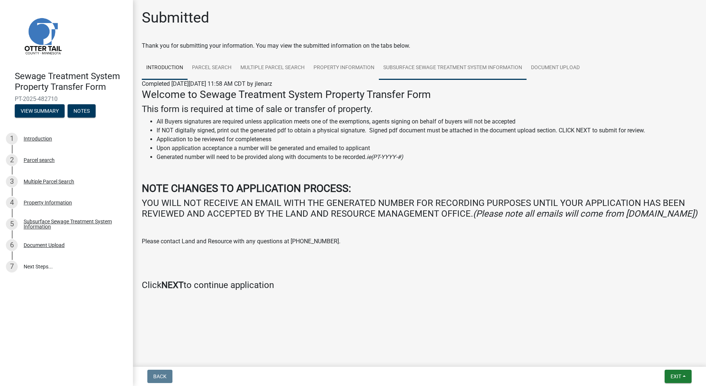
click at [457, 67] on link "Subsurface Sewage Treatment System Information" at bounding box center [453, 68] width 148 height 24
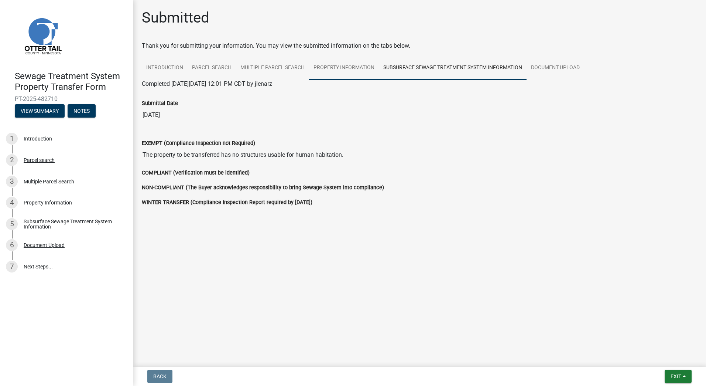
click at [359, 69] on link "Property Information" at bounding box center [344, 68] width 70 height 24
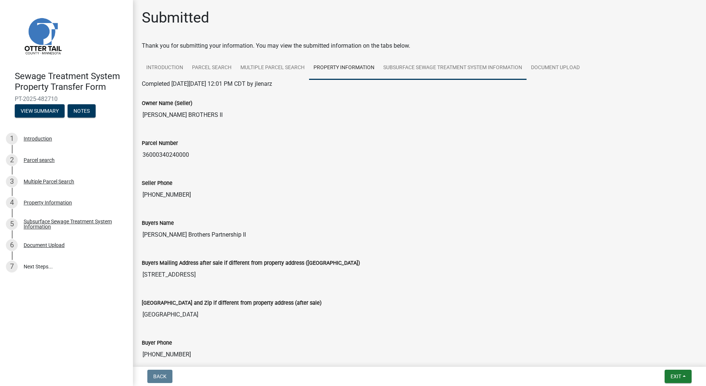
click at [452, 71] on link "Subsurface Sewage Treatment System Information" at bounding box center [453, 68] width 148 height 24
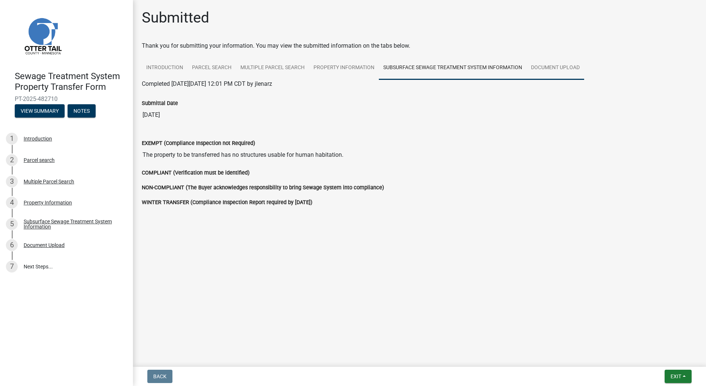
click at [552, 66] on link "Document Upload" at bounding box center [556, 68] width 58 height 24
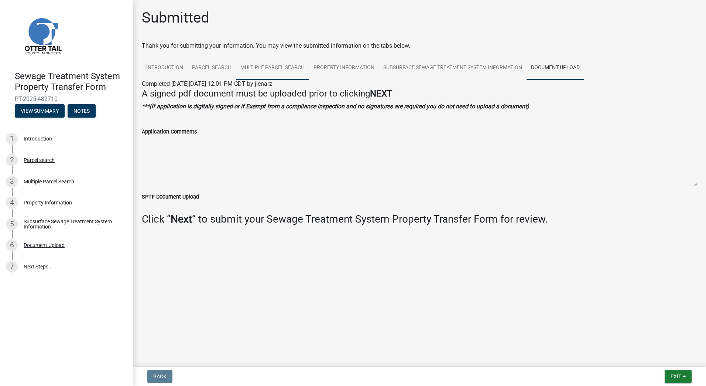
click at [292, 66] on link "Multiple Parcel Search" at bounding box center [272, 68] width 73 height 24
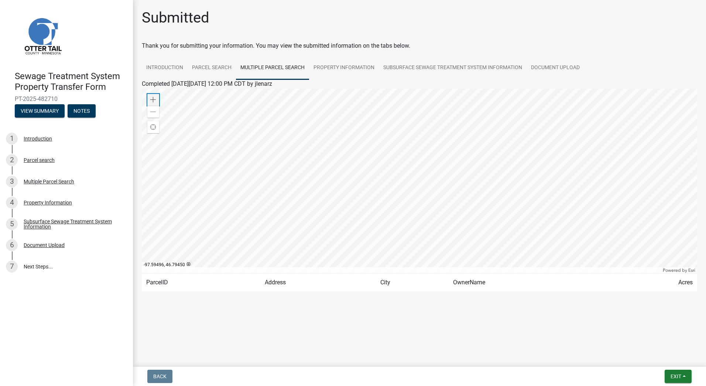
click at [153, 97] on span at bounding box center [153, 100] width 6 height 6
click at [153, 99] on span at bounding box center [153, 100] width 6 height 6
click at [392, 103] on div at bounding box center [420, 180] width 556 height 185
click at [155, 99] on span at bounding box center [153, 100] width 6 height 6
click at [418, 88] on div at bounding box center [420, 180] width 556 height 185
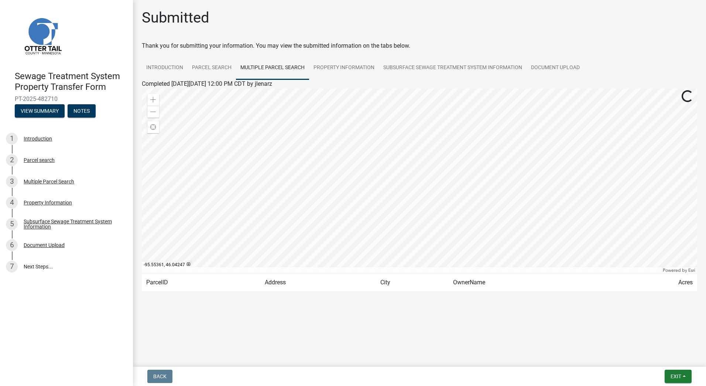
click at [548, 246] on div at bounding box center [420, 180] width 556 height 185
click at [568, 232] on div at bounding box center [420, 180] width 556 height 185
click at [153, 99] on span at bounding box center [153, 100] width 6 height 6
click at [362, 207] on div at bounding box center [420, 180] width 556 height 185
click at [526, 236] on div at bounding box center [420, 180] width 556 height 185
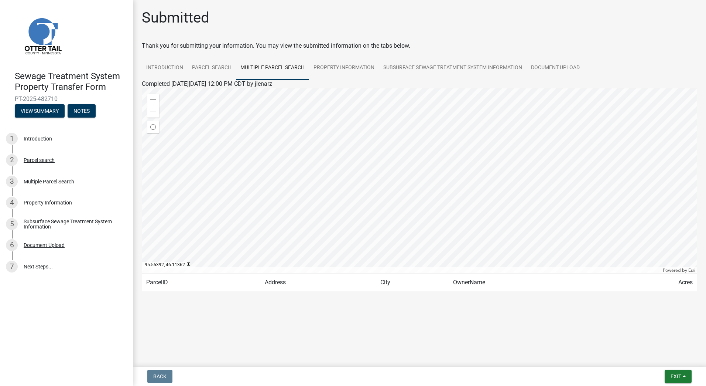
click at [548, 240] on div at bounding box center [420, 180] width 556 height 185
click at [509, 231] on div at bounding box center [420, 180] width 556 height 185
drag, startPoint x: 688, startPoint y: 298, endPoint x: 683, endPoint y: 299, distance: 4.9
click at [686, 298] on wm-application-readonly "Introduction Parcel search Multiple Parcel Search Property Information Subsurfa…" at bounding box center [420, 181] width 556 height 250
click at [515, 226] on div at bounding box center [420, 180] width 556 height 185
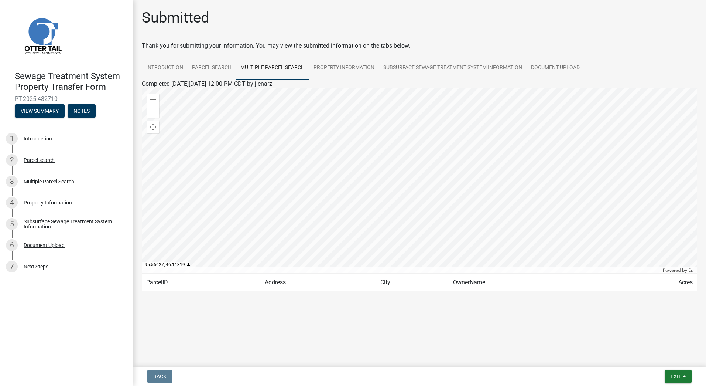
click at [519, 242] on div at bounding box center [420, 180] width 556 height 185
click at [489, 209] on div at bounding box center [420, 180] width 556 height 185
click at [329, 68] on link "Property Information" at bounding box center [344, 68] width 70 height 24
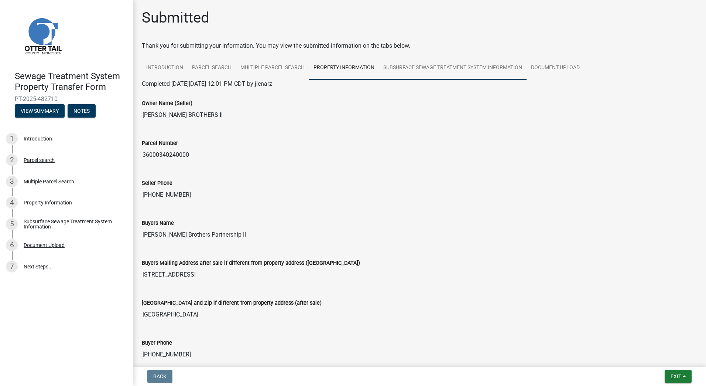
click at [464, 63] on link "Subsurface Sewage Treatment System Information" at bounding box center [453, 68] width 148 height 24
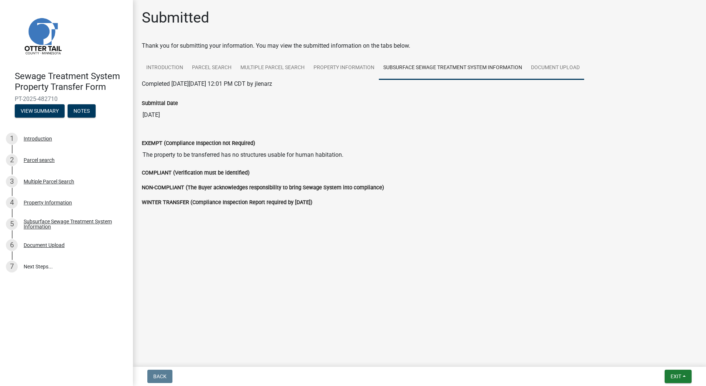
click at [562, 65] on link "Document Upload" at bounding box center [556, 68] width 58 height 24
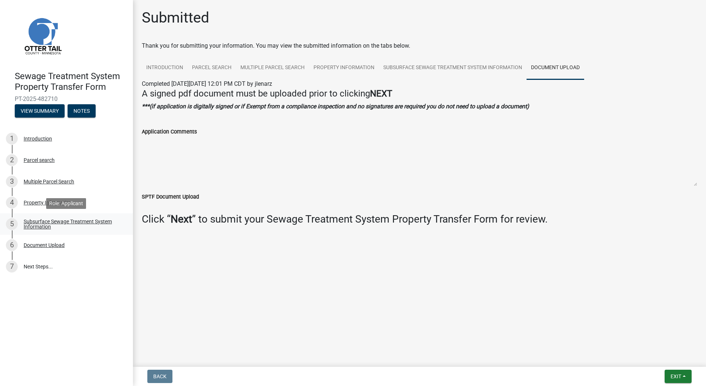
click at [42, 221] on div "Subsurface Sewage Treatment System Information" at bounding box center [73, 224] width 98 height 10
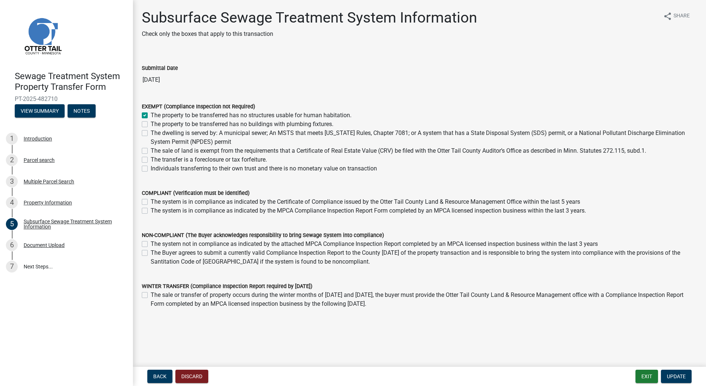
click at [151, 124] on label "The property to be transferred has no buildings with plumbing fixtures." at bounding box center [242, 124] width 183 height 9
click at [151, 124] on input "The property to be transferred has no buildings with plumbing fixtures." at bounding box center [153, 122] width 5 height 5
checkbox input "true"
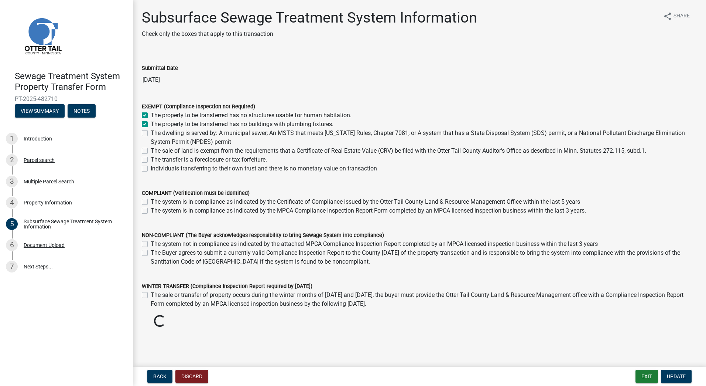
checkbox input "false"
click at [42, 116] on button "View Summary" at bounding box center [40, 110] width 50 height 13
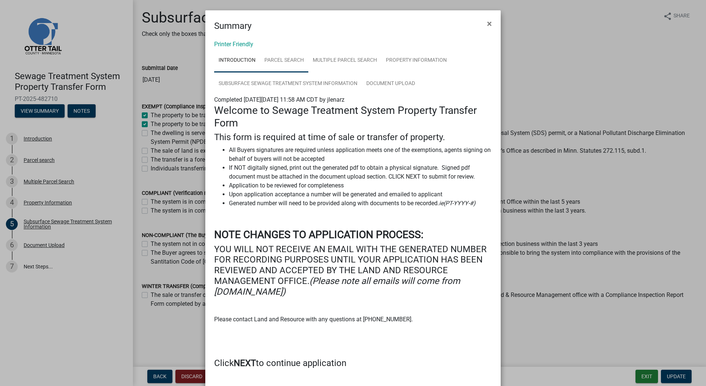
click at [286, 59] on link "Parcel search" at bounding box center [284, 61] width 48 height 24
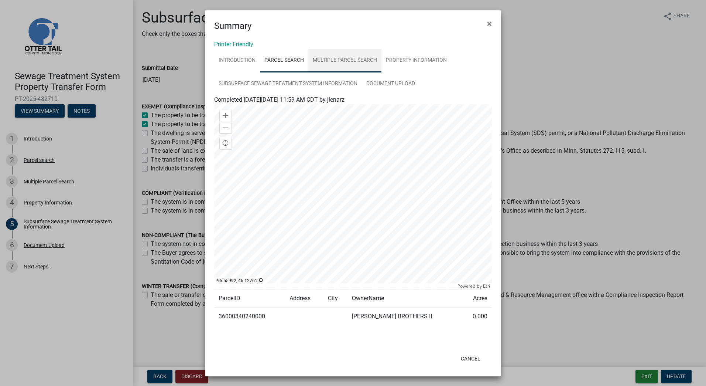
click at [356, 60] on link "Multiple Parcel Search" at bounding box center [344, 61] width 73 height 24
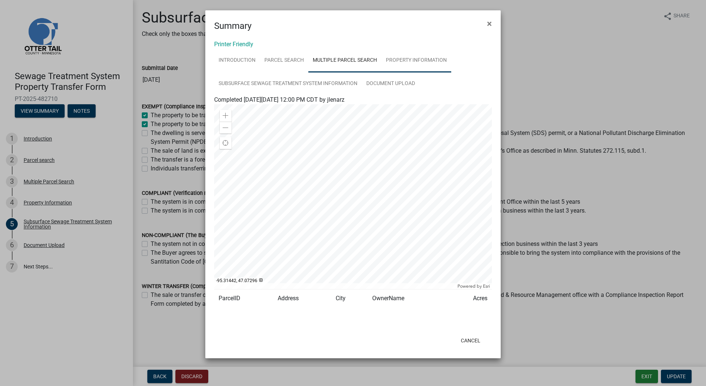
click at [408, 59] on link "Property Information" at bounding box center [417, 61] width 70 height 24
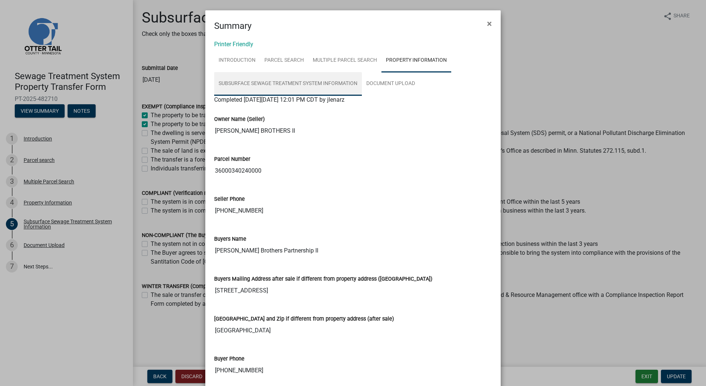
click at [314, 81] on link "Subsurface Sewage Treatment System Information" at bounding box center [288, 84] width 148 height 24
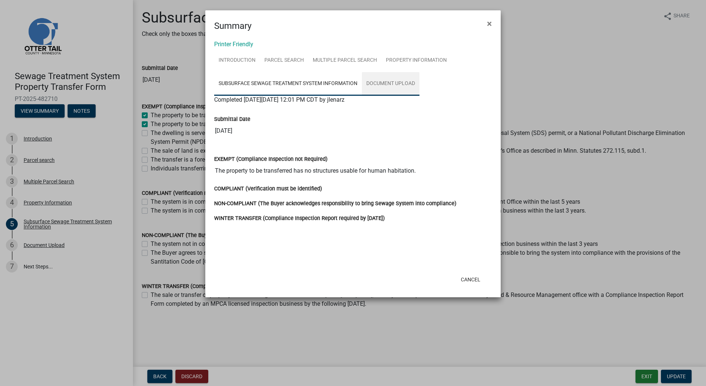
click at [392, 85] on link "Document Upload" at bounding box center [391, 84] width 58 height 24
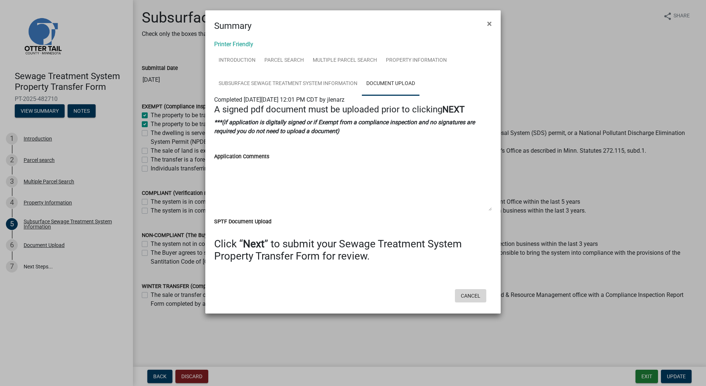
click at [474, 296] on button "Cancel" at bounding box center [470, 295] width 31 height 13
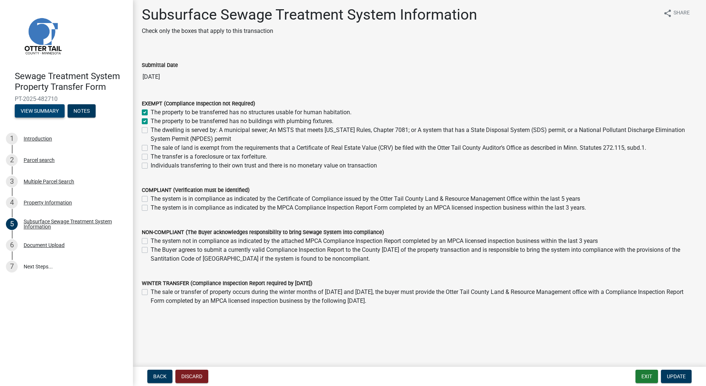
scroll to position [4, 0]
drag, startPoint x: 672, startPoint y: 374, endPoint x: 556, endPoint y: 353, distance: 117.8
click at [667, 373] on span "Update" at bounding box center [676, 376] width 19 height 6
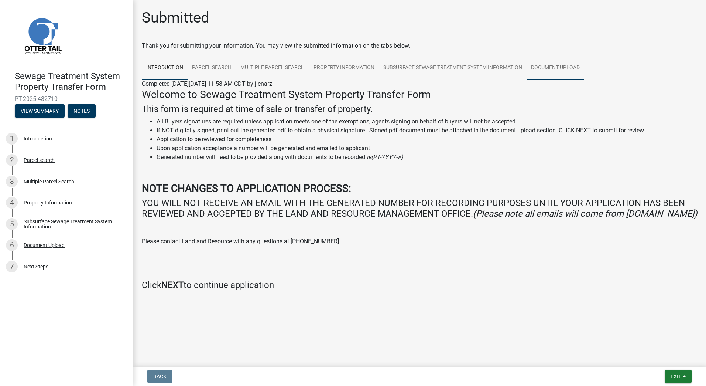
click at [554, 67] on link "Document Upload" at bounding box center [556, 68] width 58 height 24
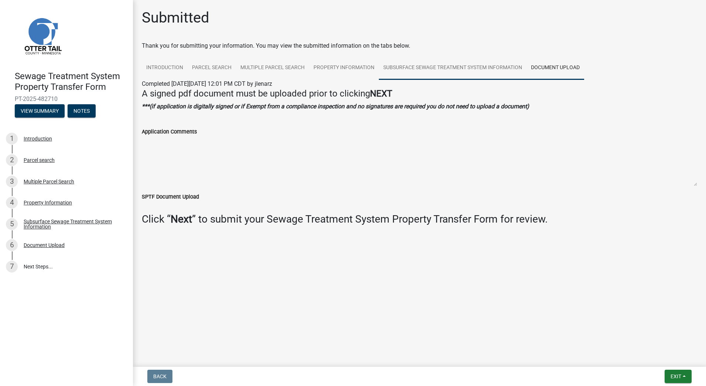
click at [450, 66] on link "Subsurface Sewage Treatment System Information" at bounding box center [453, 68] width 148 height 24
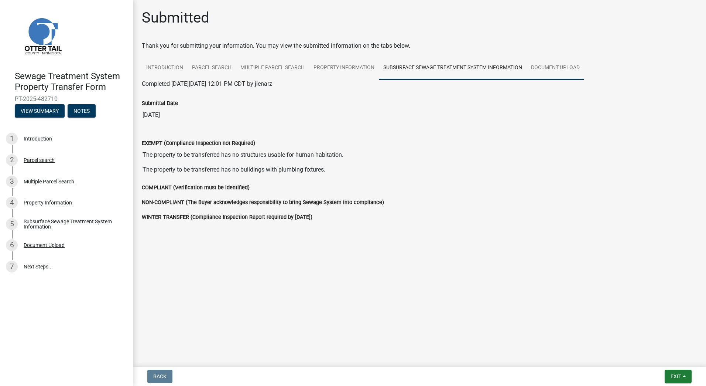
click at [549, 65] on link "Document Upload" at bounding box center [556, 68] width 58 height 24
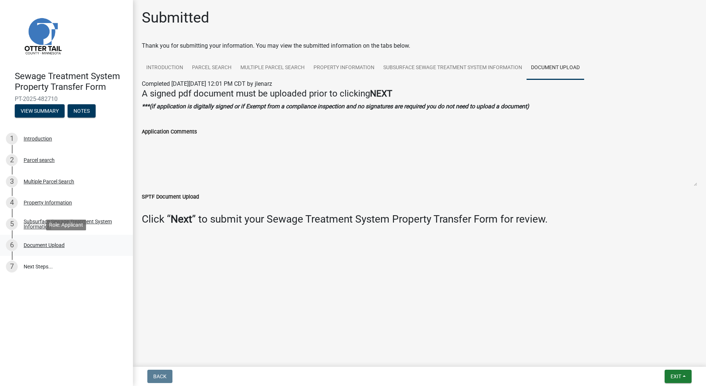
click at [55, 246] on div "Document Upload" at bounding box center [44, 244] width 41 height 5
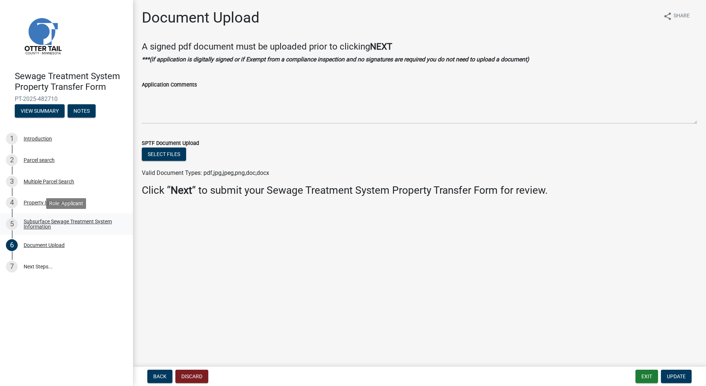
click at [81, 223] on div "Subsurface Sewage Treatment System Information" at bounding box center [73, 224] width 98 height 10
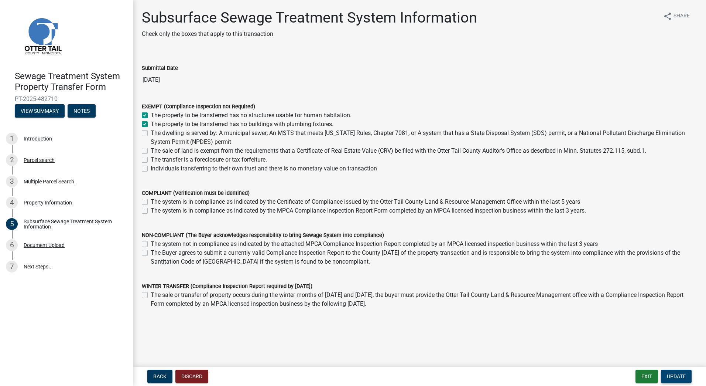
click at [673, 375] on span "Update" at bounding box center [676, 376] width 19 height 6
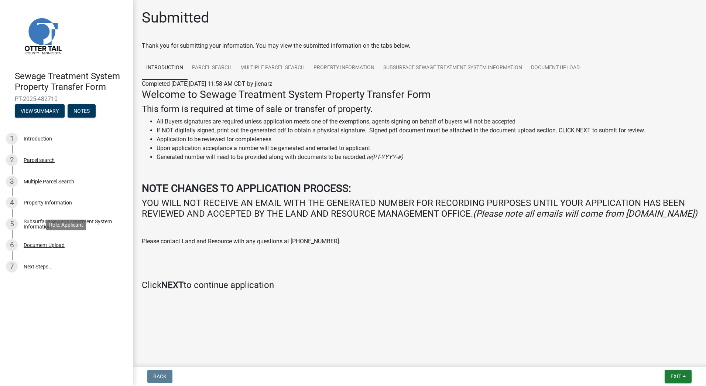
click at [232, 233] on div "Sewage Treatment System Property Transfer Form PT-2025-482710 View Summary Note…" at bounding box center [353, 193] width 706 height 386
click at [31, 244] on div "Document Upload" at bounding box center [44, 244] width 41 height 5
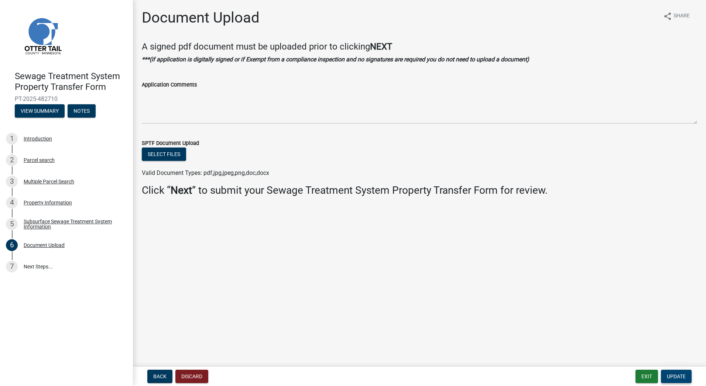
click at [682, 375] on span "Update" at bounding box center [676, 376] width 19 height 6
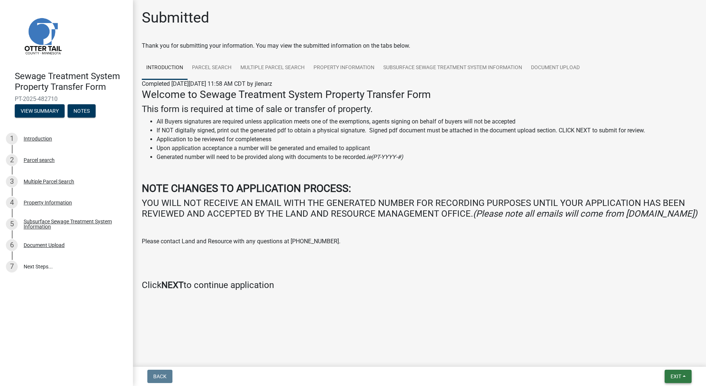
click at [679, 376] on span "Exit" at bounding box center [676, 376] width 11 height 6
click at [518, 305] on div at bounding box center [419, 300] width 421 height 9
click at [44, 141] on div "Introduction" at bounding box center [38, 138] width 28 height 5
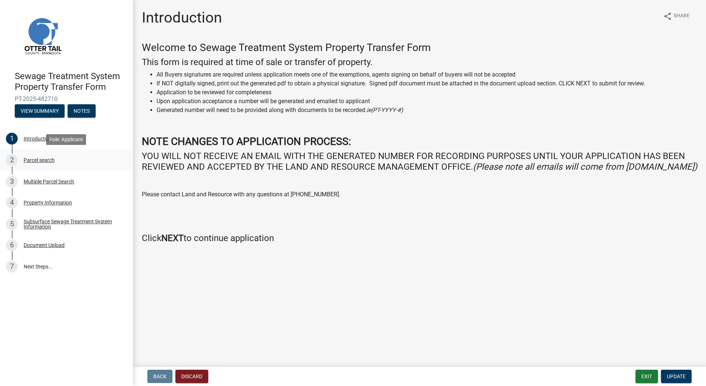
click at [42, 158] on div "Parcel search" at bounding box center [39, 159] width 31 height 5
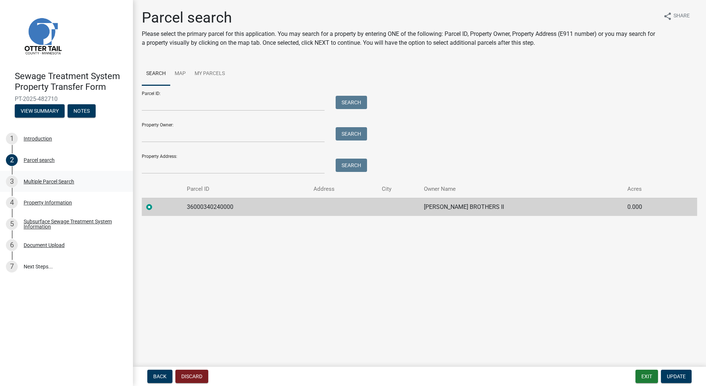
click at [61, 181] on div "Multiple Parcel Search" at bounding box center [49, 181] width 51 height 5
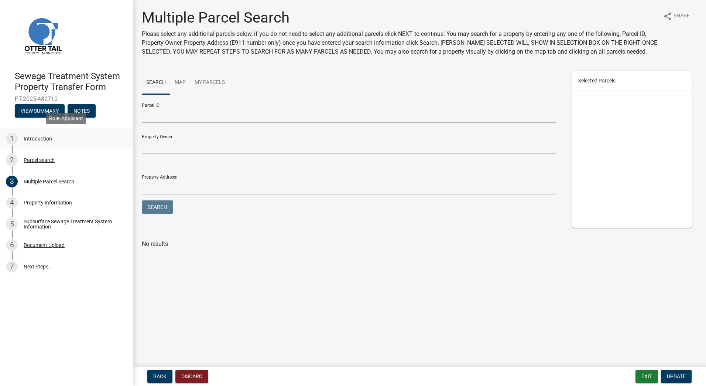
click at [37, 139] on div "Introduction" at bounding box center [38, 138] width 28 height 5
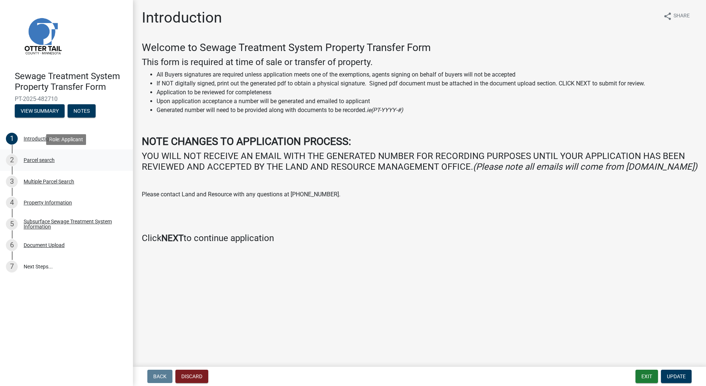
click at [41, 158] on div "Parcel search" at bounding box center [39, 159] width 31 height 5
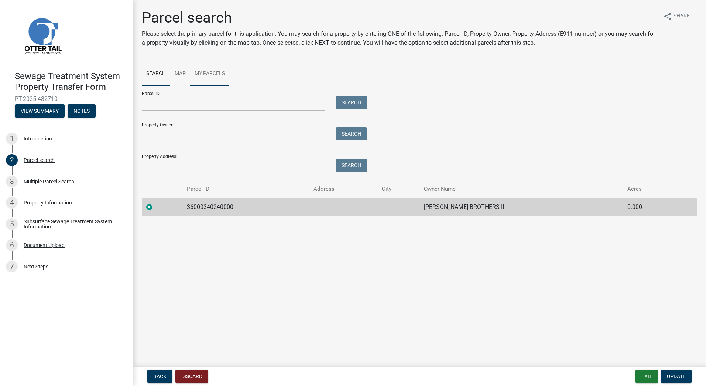
click at [216, 72] on link "My Parcels" at bounding box center [209, 74] width 39 height 24
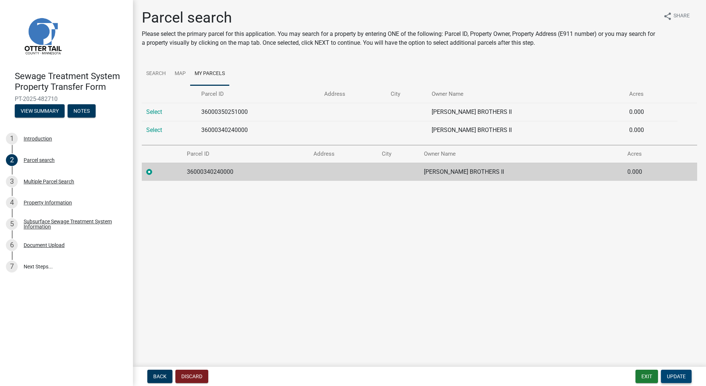
click at [685, 377] on span "Update" at bounding box center [676, 376] width 19 height 6
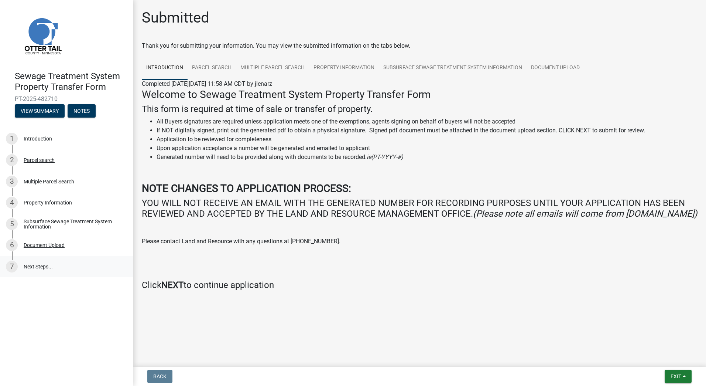
click at [35, 266] on link "7 Next Steps..." at bounding box center [66, 266] width 133 height 21
click at [41, 266] on link "7 Next Steps..." at bounding box center [66, 266] width 133 height 21
click at [673, 373] on span "Exit" at bounding box center [676, 376] width 11 height 6
drag, startPoint x: 662, startPoint y: 356, endPoint x: 567, endPoint y: 334, distance: 97.3
click at [660, 356] on button "Save & Exit" at bounding box center [662, 357] width 59 height 18
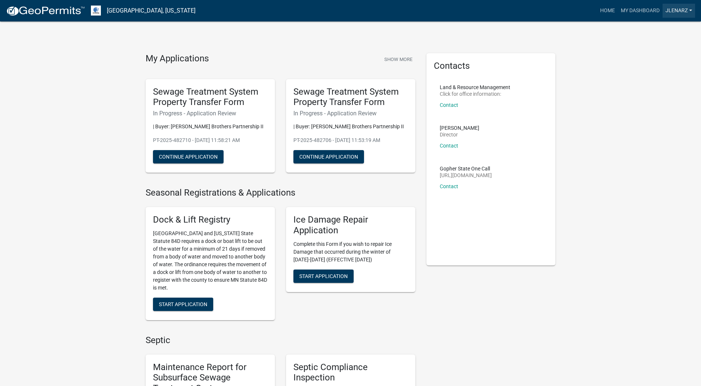
click at [681, 9] on link "jlenarz" at bounding box center [678, 11] width 33 height 14
click at [662, 53] on link "Logout" at bounding box center [665, 54] width 59 height 18
